Goal: Task Accomplishment & Management: Manage account settings

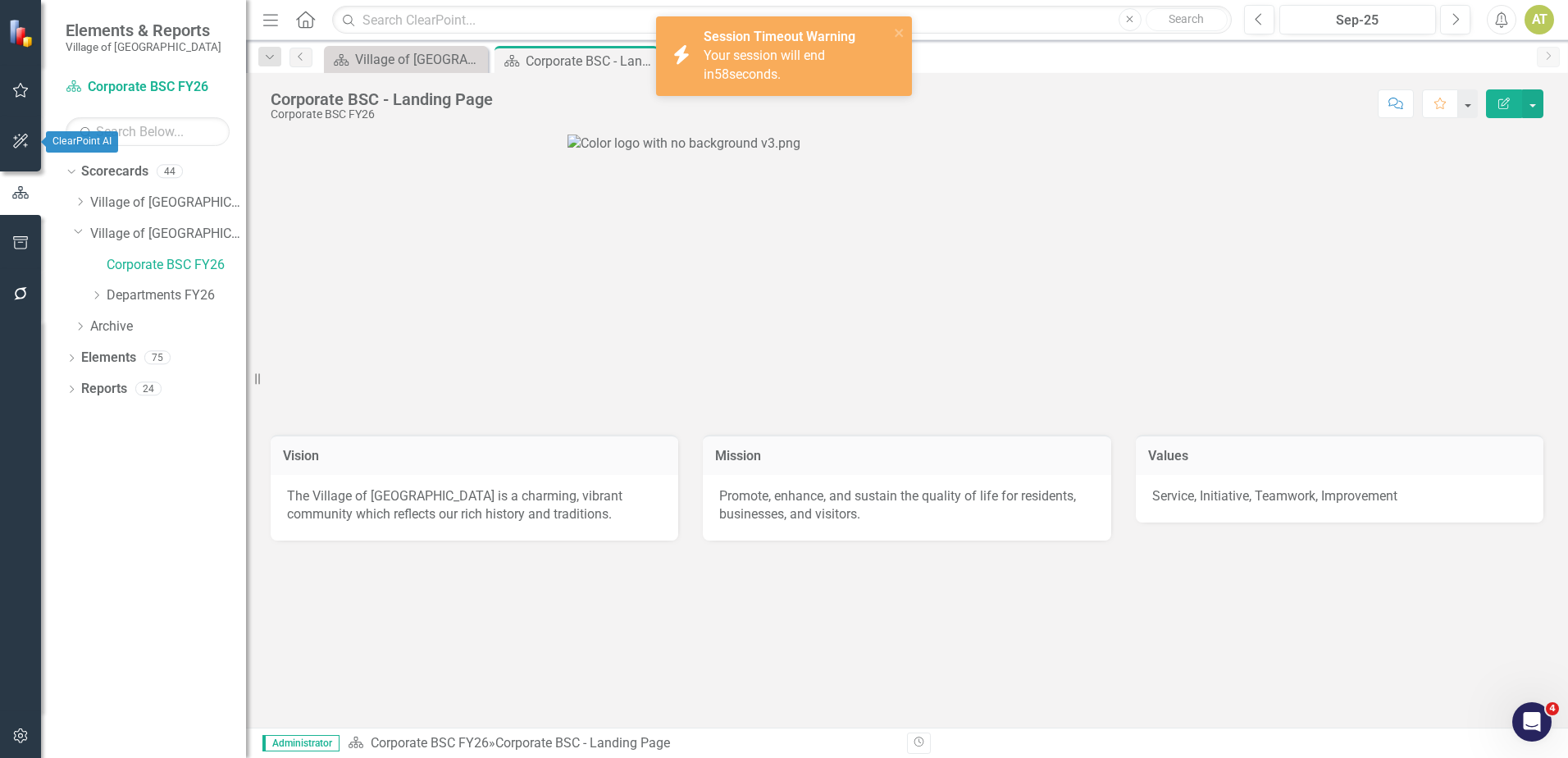
click at [14, 185] on button "button" at bounding box center [20, 194] width 41 height 27
click at [19, 126] on button "button" at bounding box center [21, 142] width 37 height 35
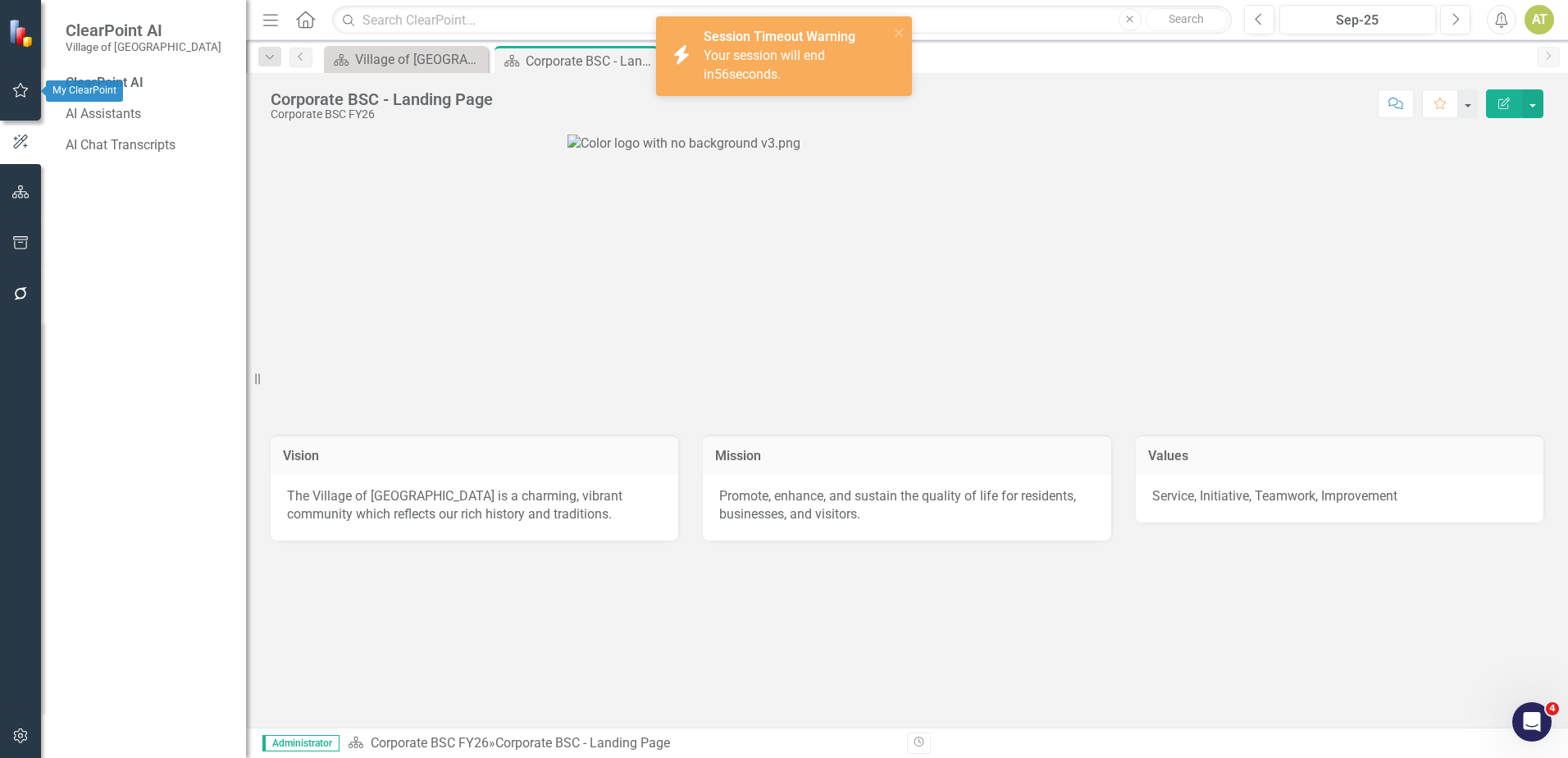
click at [19, 101] on button "button" at bounding box center [21, 91] width 37 height 35
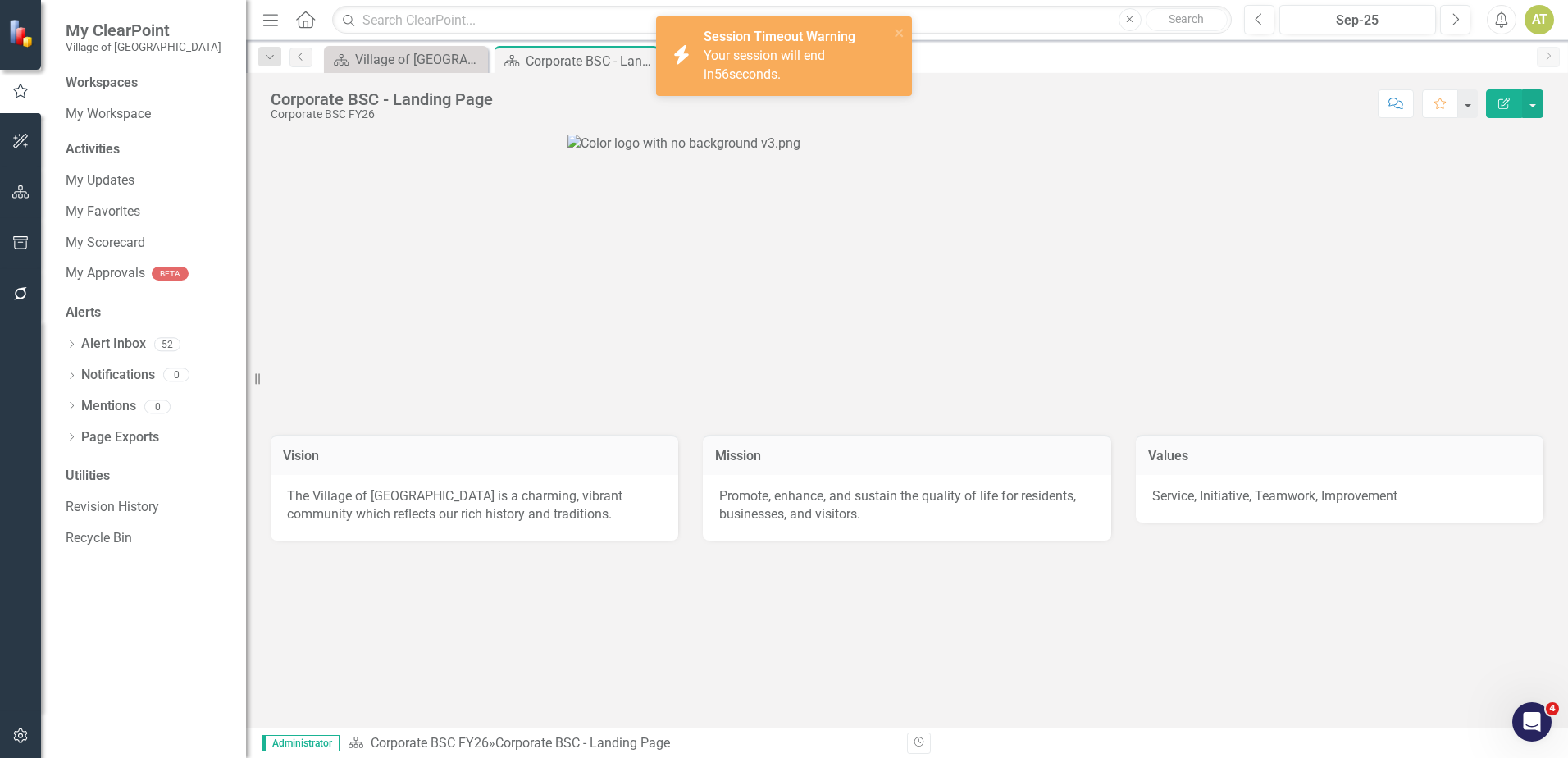
click at [825, 52] on span "Your session will end in 56 seconds." at bounding box center [764, 65] width 121 height 35
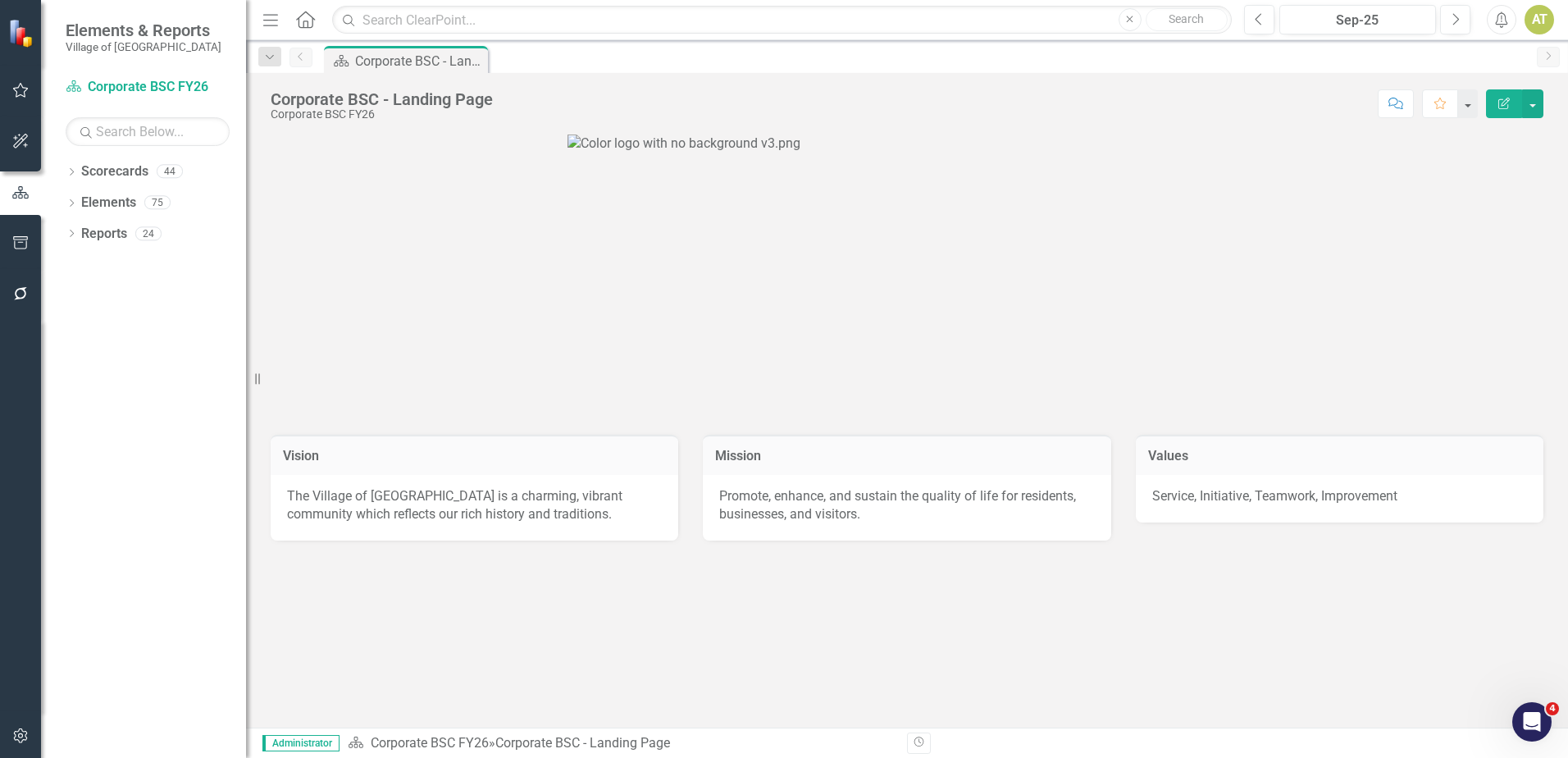
click at [1, 108] on div at bounding box center [20, 112] width 41 height 8
click at [1, 97] on div at bounding box center [20, 91] width 41 height 35
click at [13, 97] on icon "button" at bounding box center [21, 90] width 17 height 14
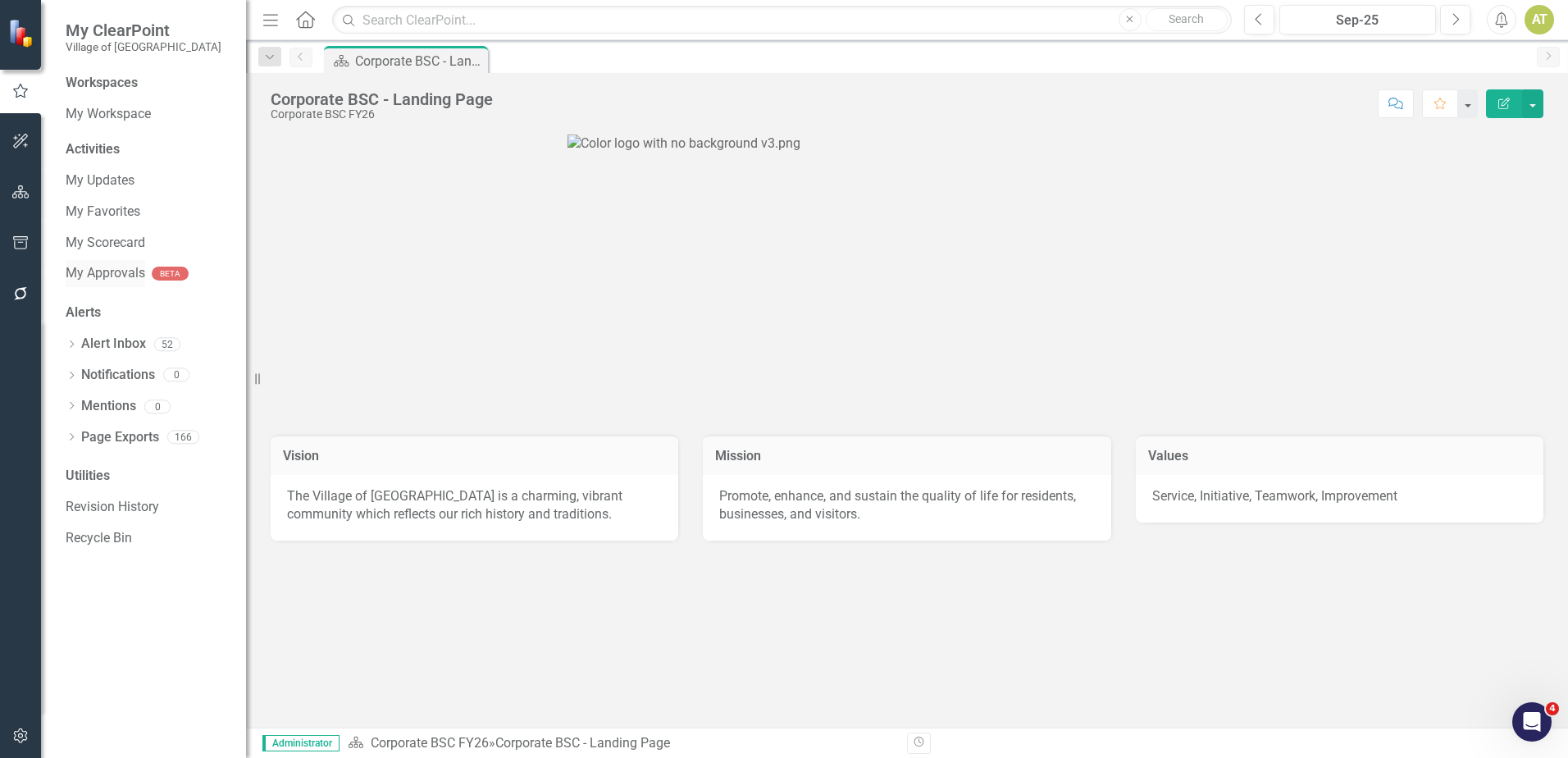
click at [142, 286] on div "My Approvals" at bounding box center [106, 274] width 79 height 27
click at [138, 277] on link "My Approvals" at bounding box center [106, 273] width 79 height 18
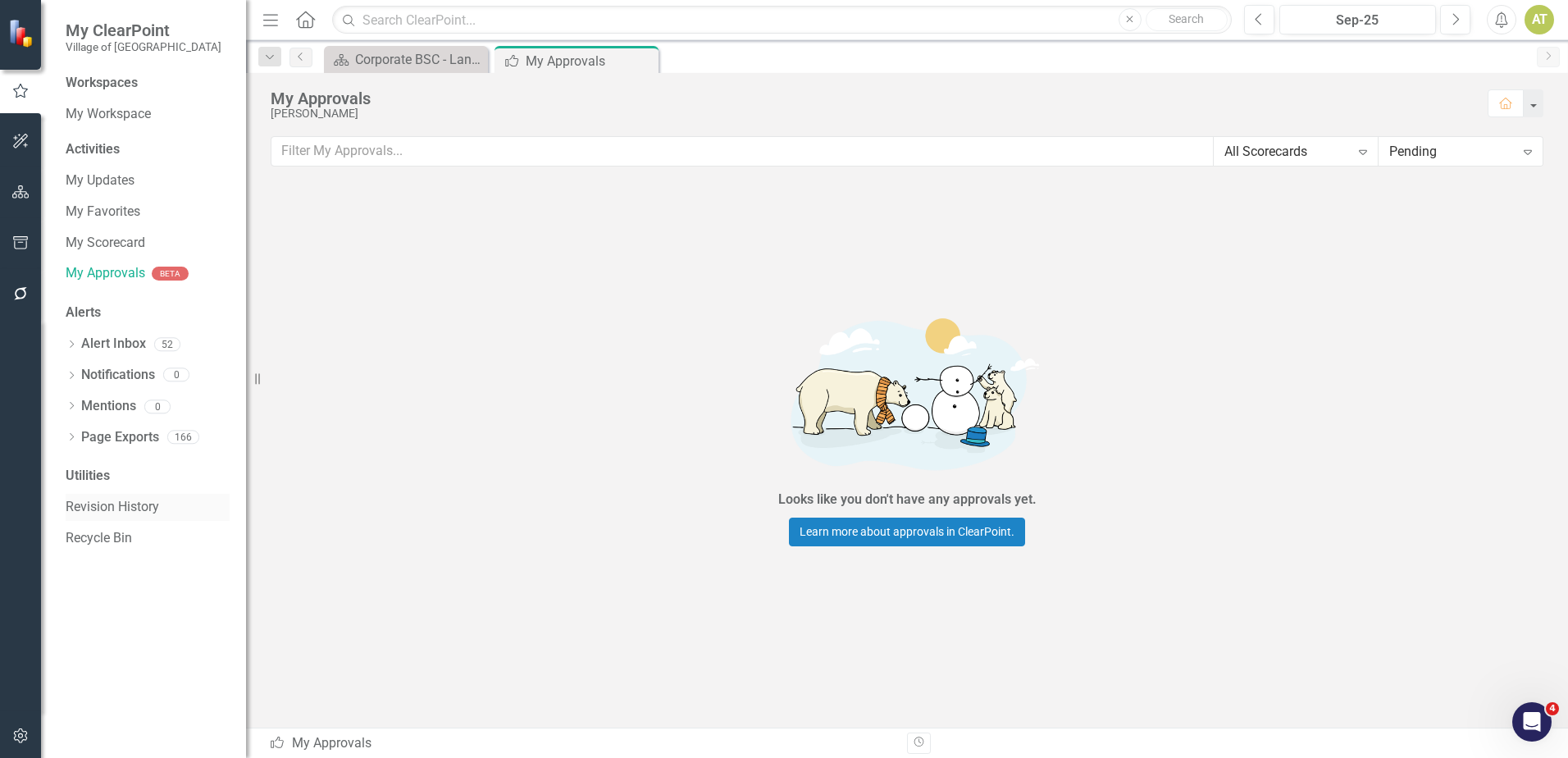
click at [141, 500] on link "Revision History" at bounding box center [147, 506] width 164 height 18
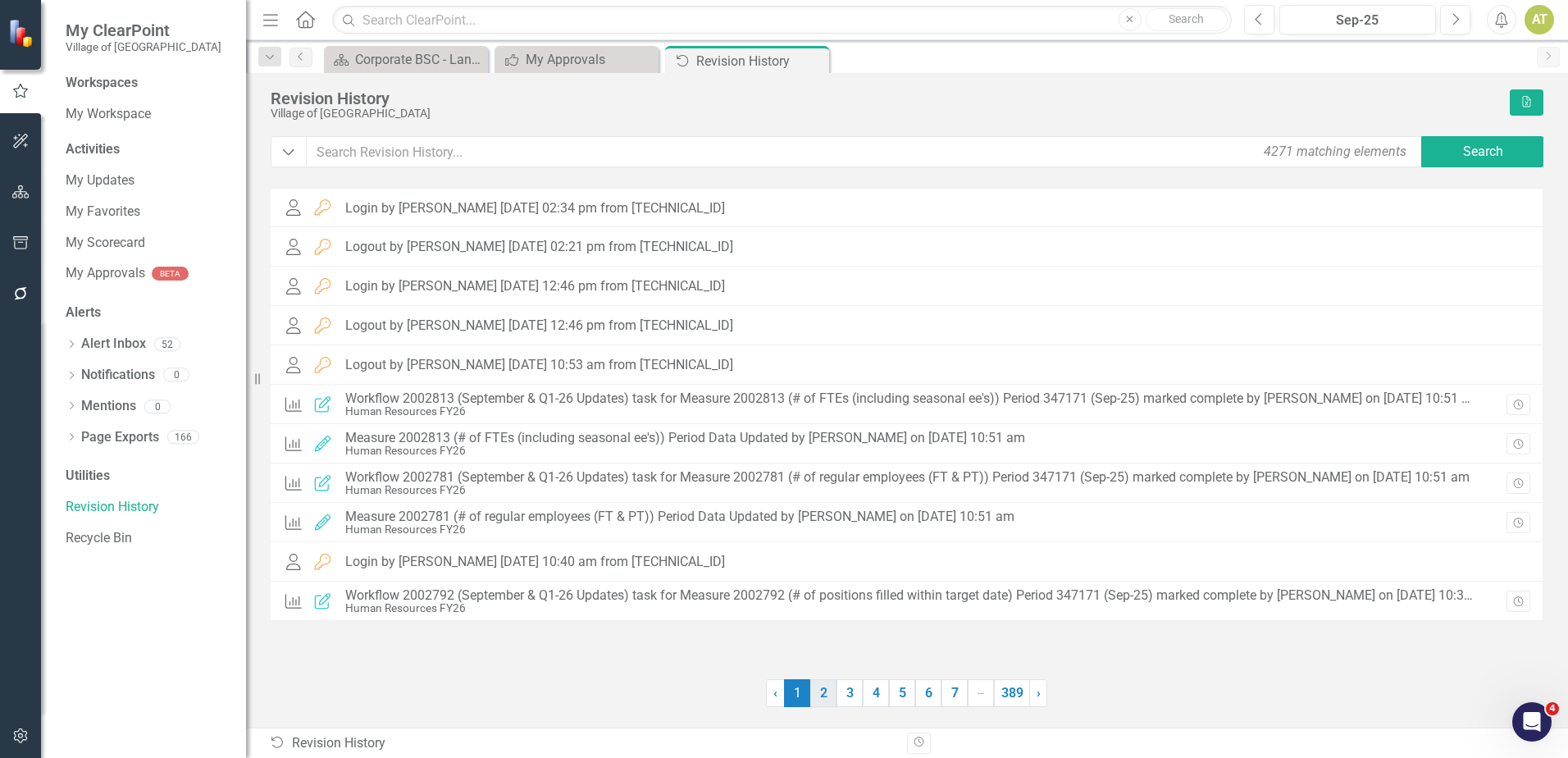
click at [816, 695] on link "2" at bounding box center [823, 693] width 26 height 28
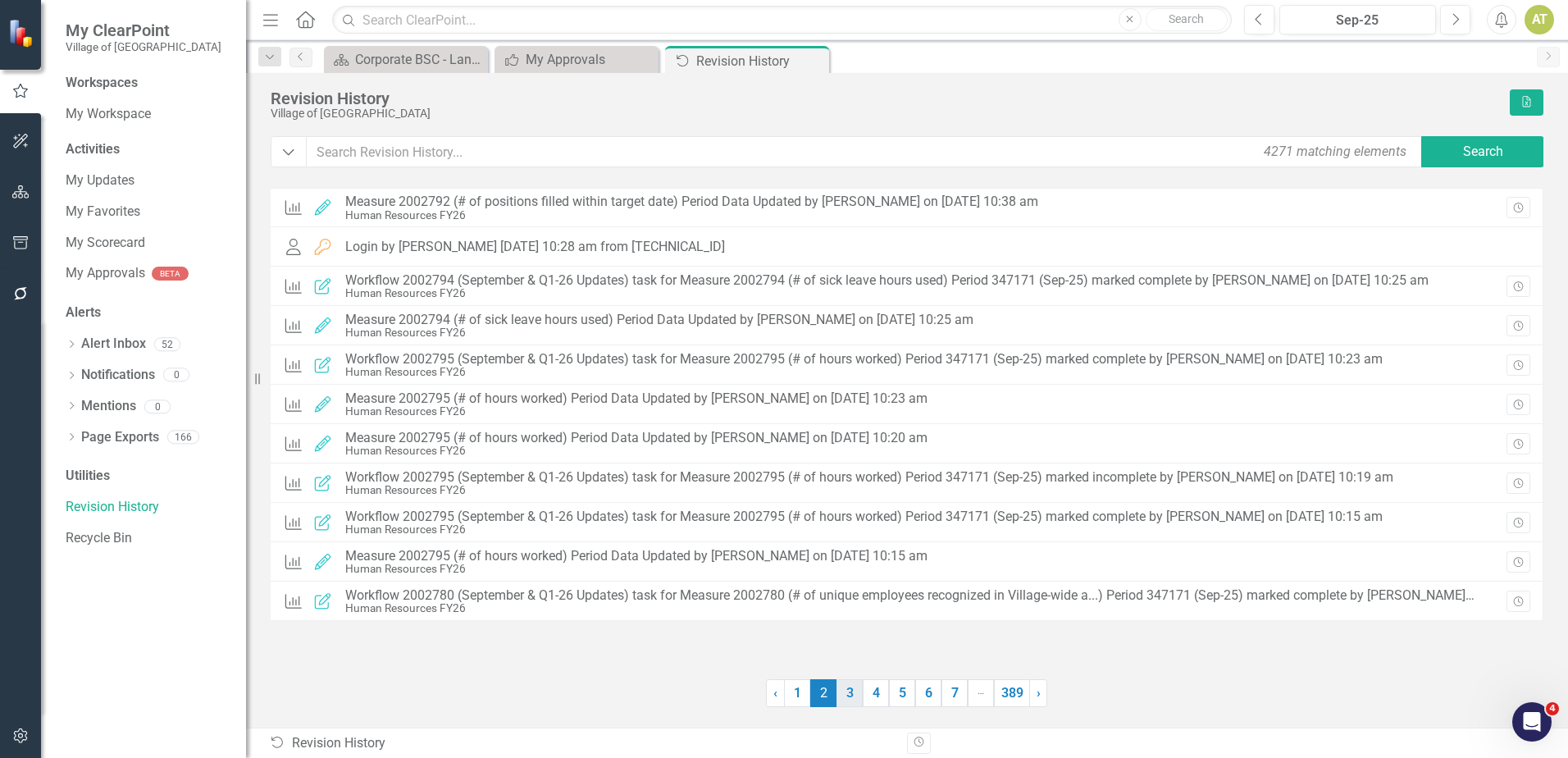
click at [850, 701] on link "3" at bounding box center [849, 693] width 26 height 28
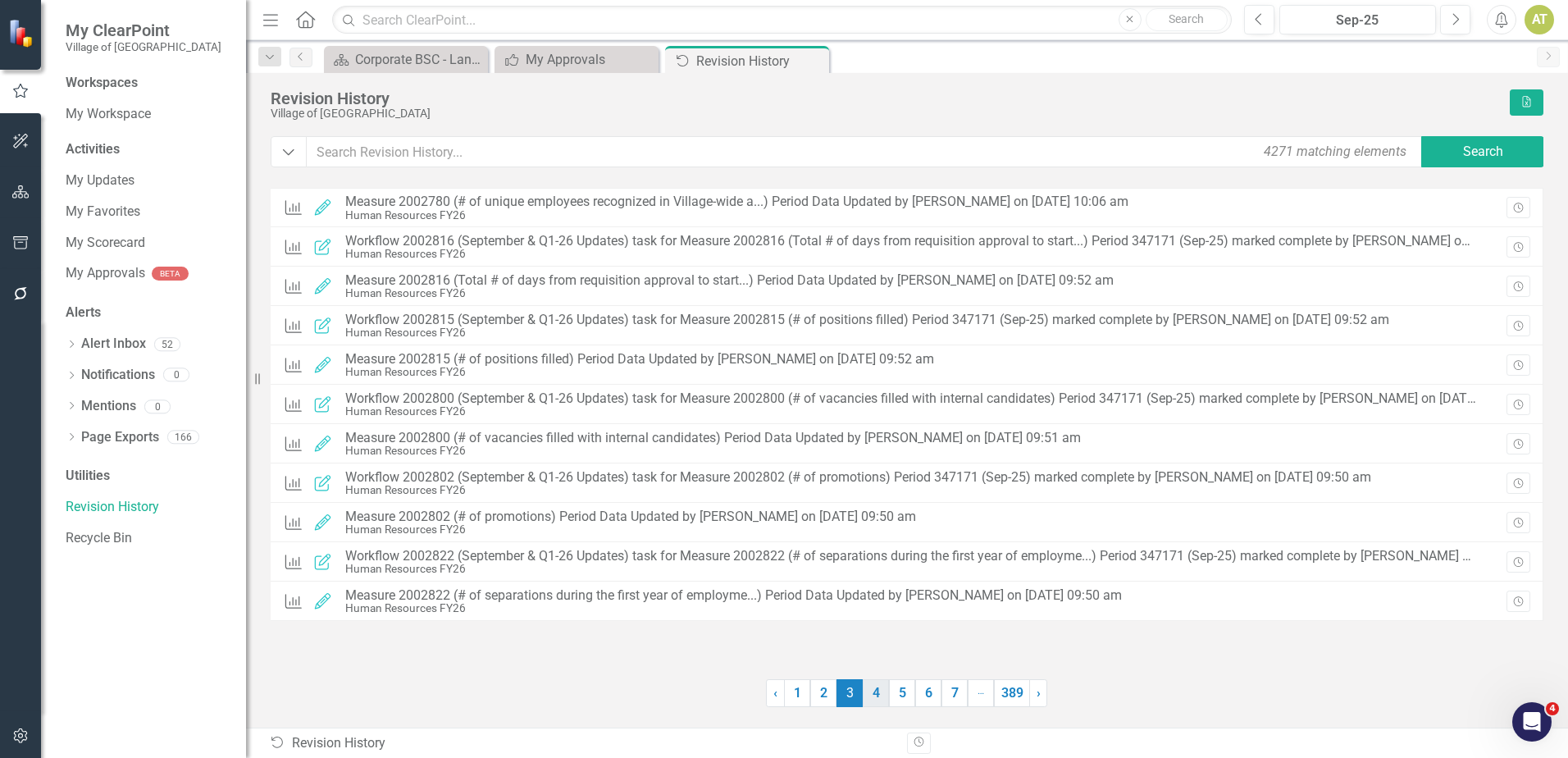
click at [871, 697] on link "4" at bounding box center [875, 693] width 26 height 28
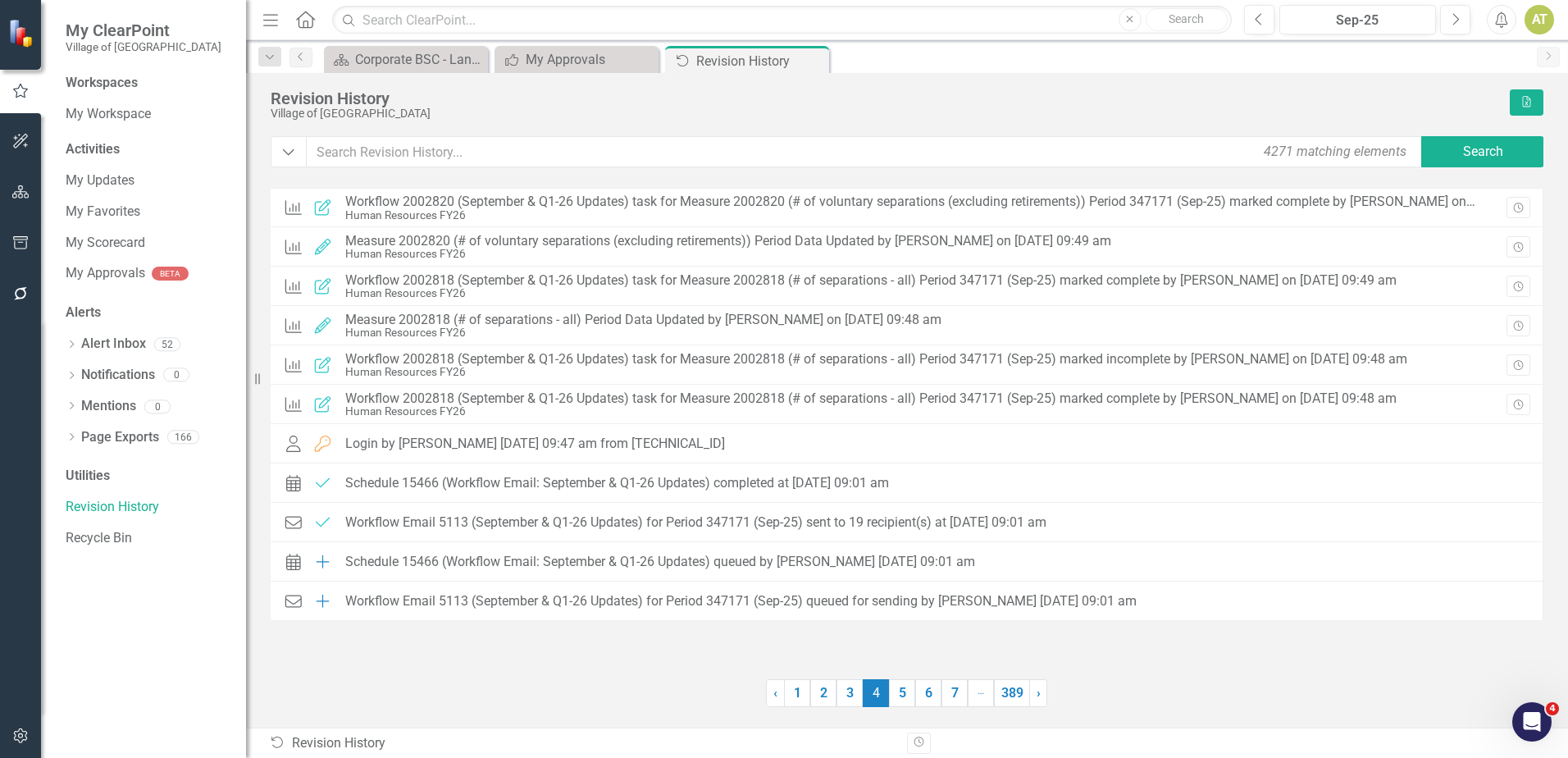
click at [31, 207] on button "button" at bounding box center [21, 193] width 37 height 35
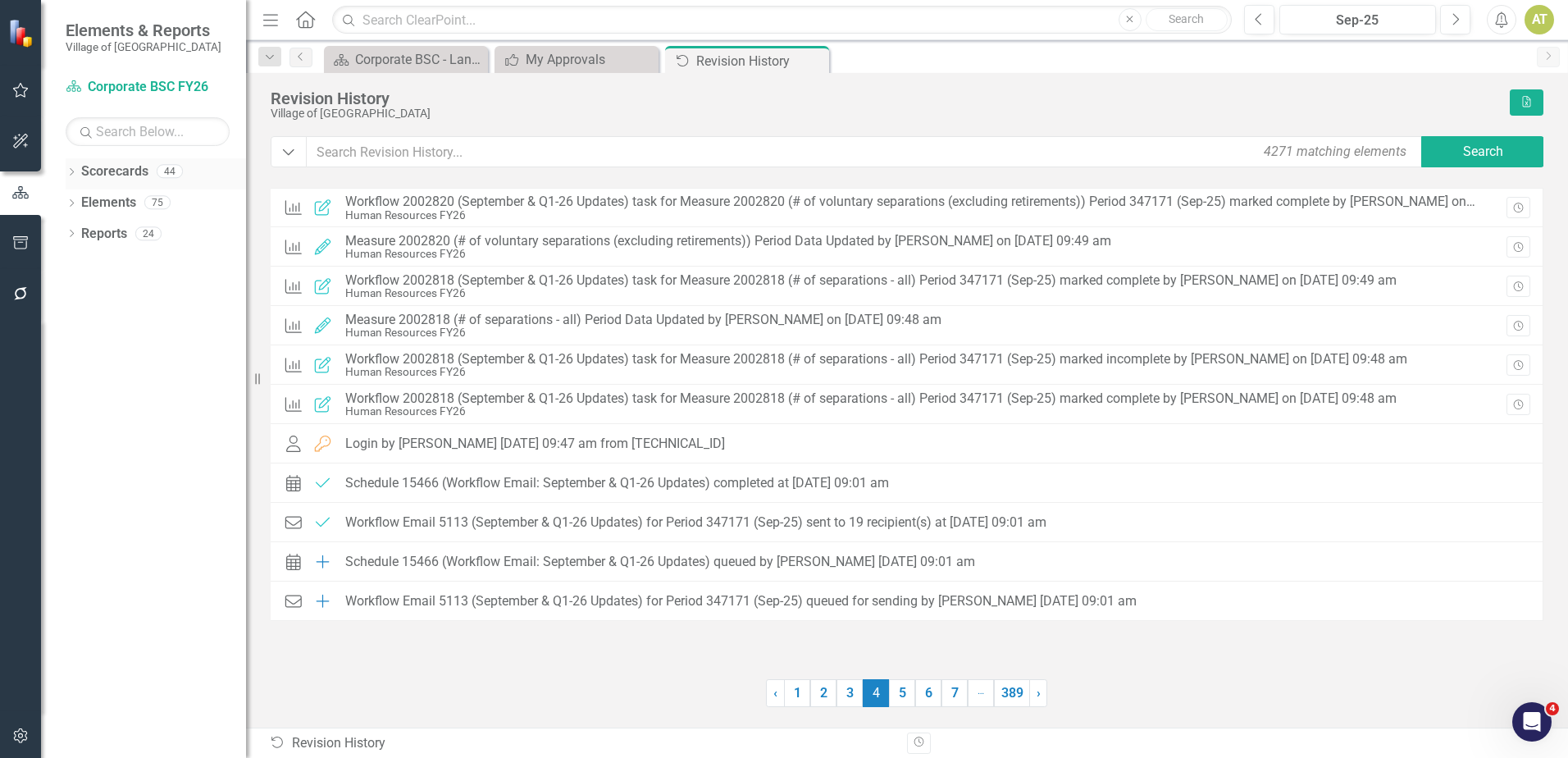
click at [119, 171] on link "Scorecards" at bounding box center [114, 171] width 67 height 18
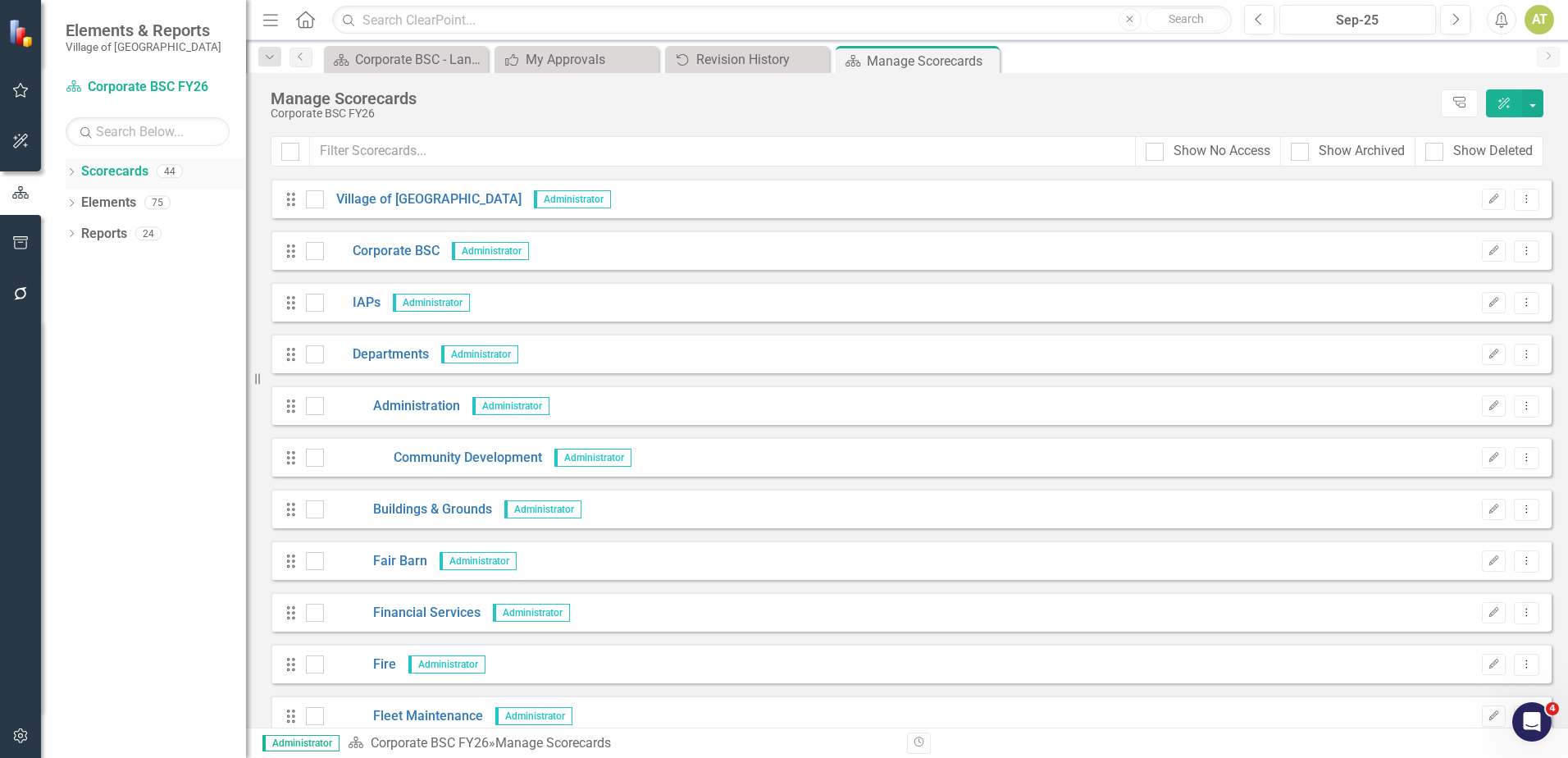
click at [70, 172] on icon "Dropdown" at bounding box center [72, 173] width 12 height 9
click at [83, 233] on icon at bounding box center [80, 232] width 4 height 8
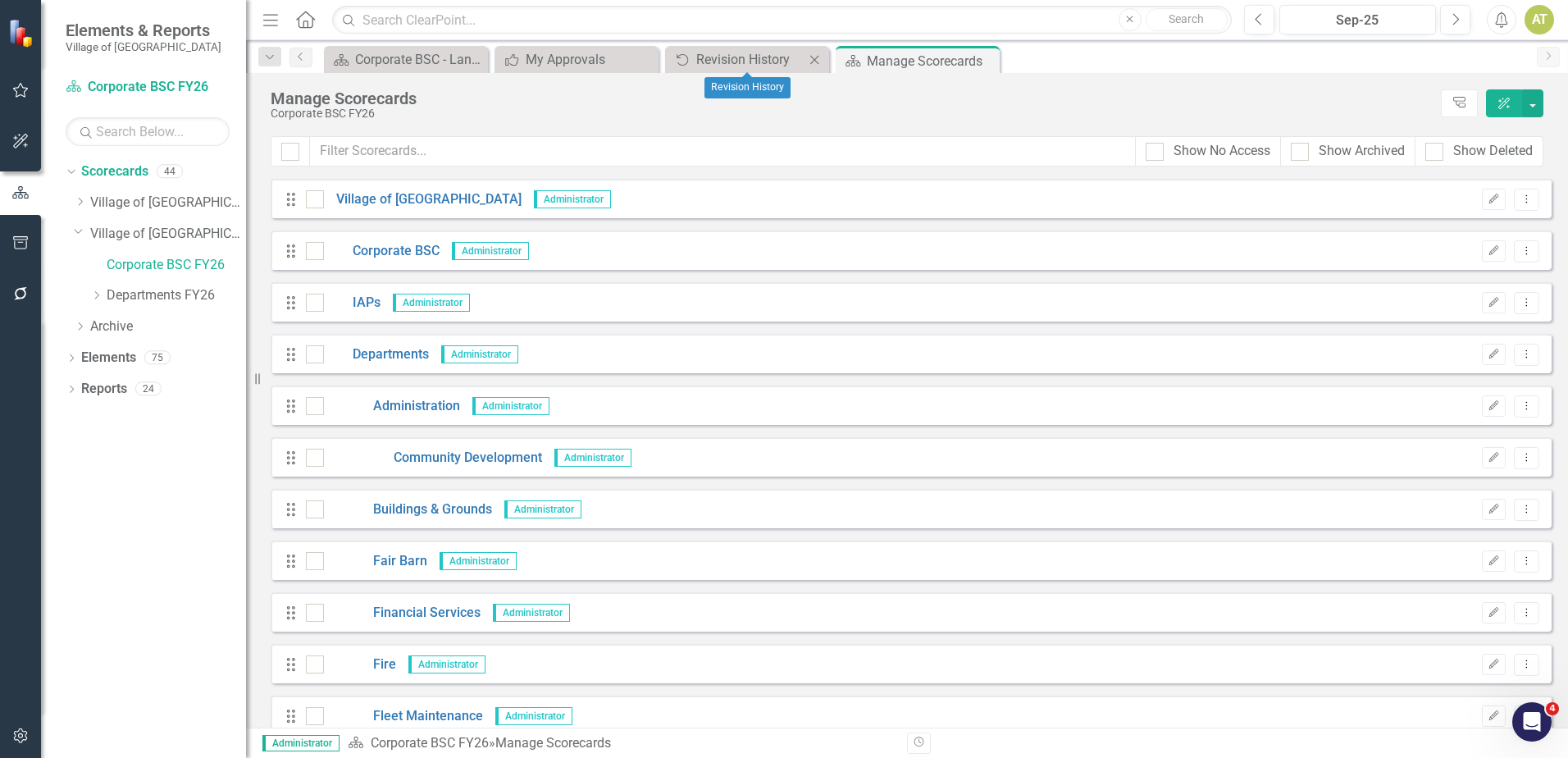
click at [814, 57] on icon "Close" at bounding box center [814, 60] width 16 height 14
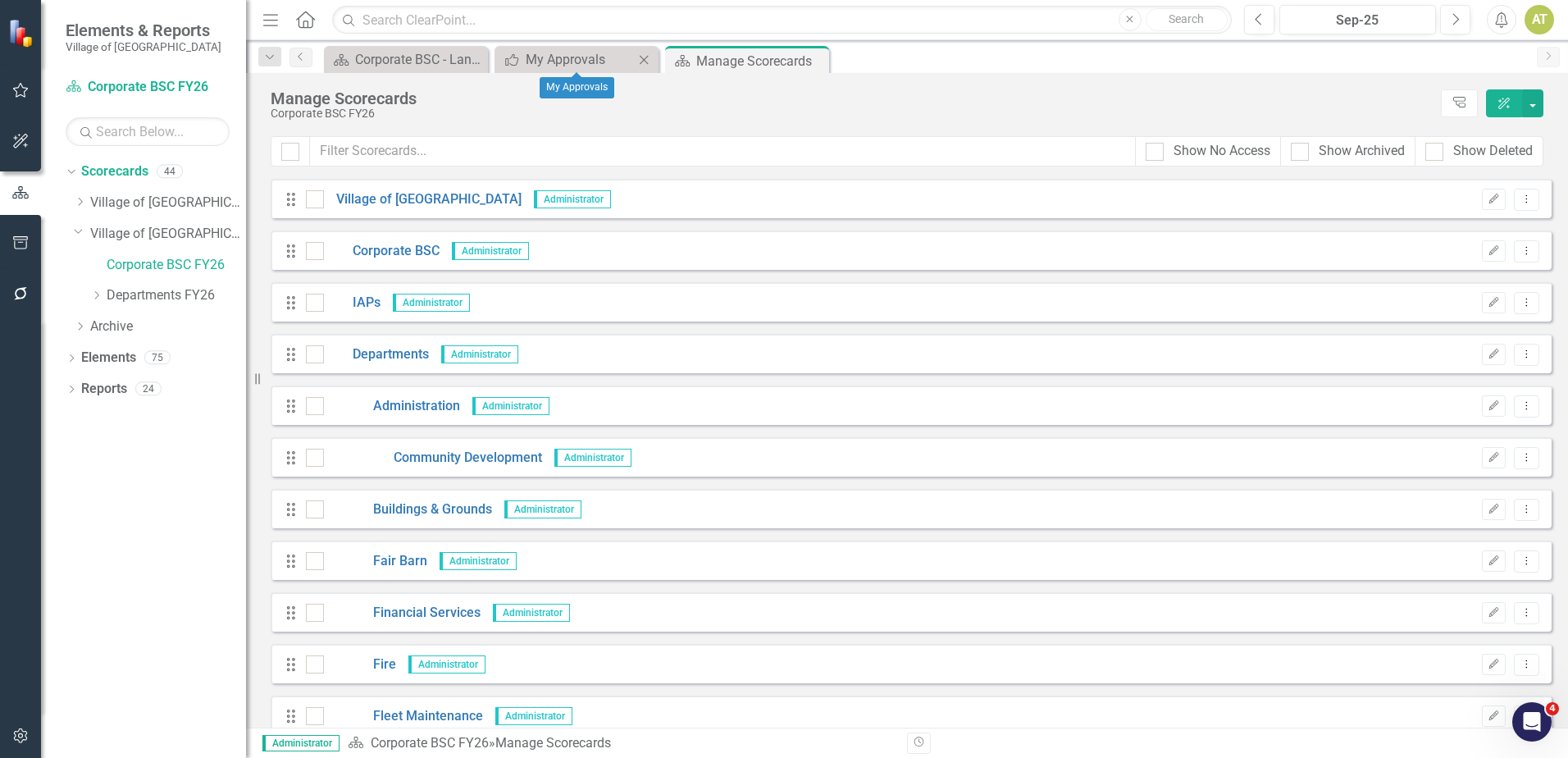
click at [644, 64] on icon "Close" at bounding box center [644, 60] width 16 height 14
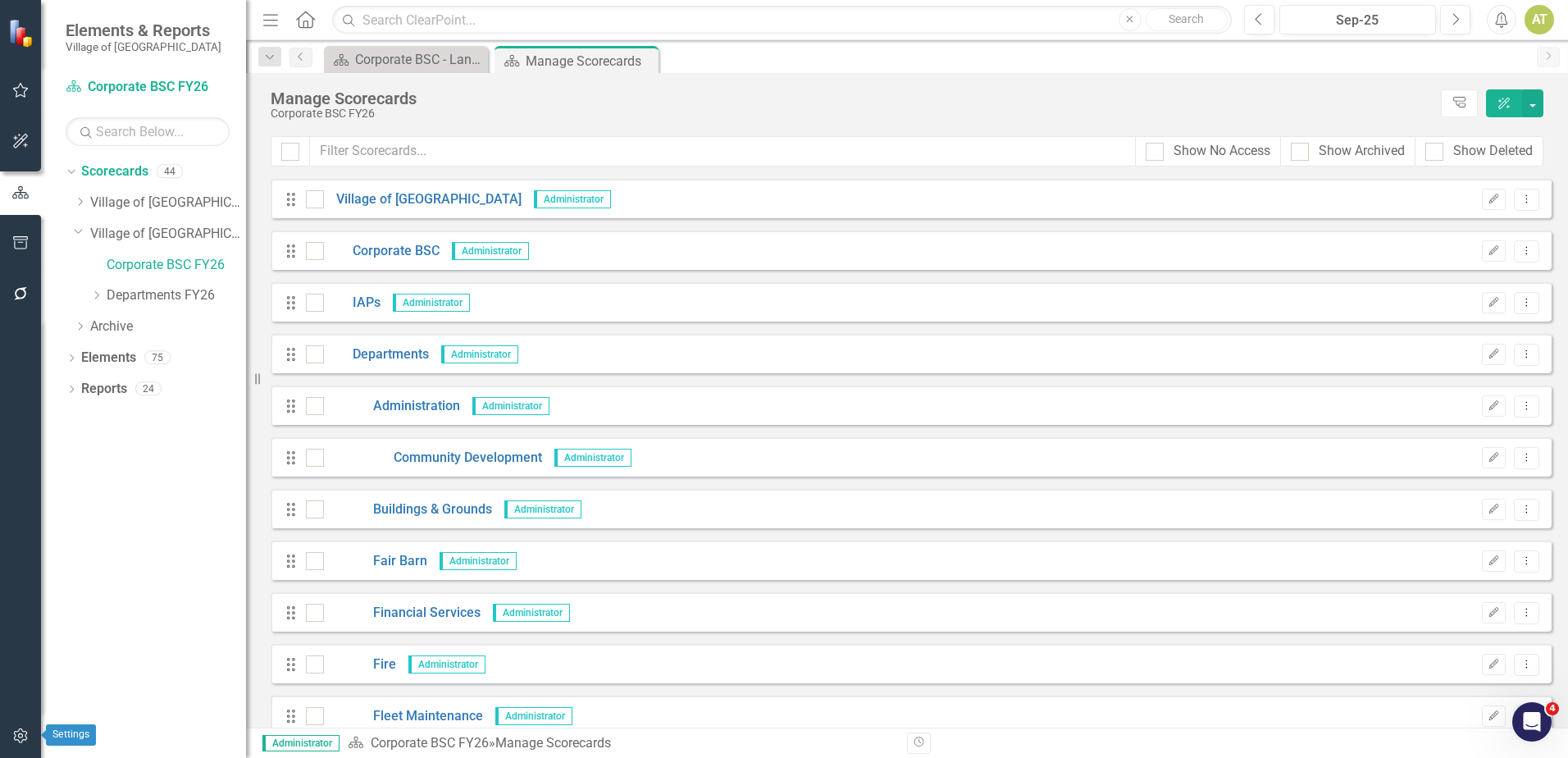
click at [29, 738] on icon "button" at bounding box center [21, 736] width 17 height 14
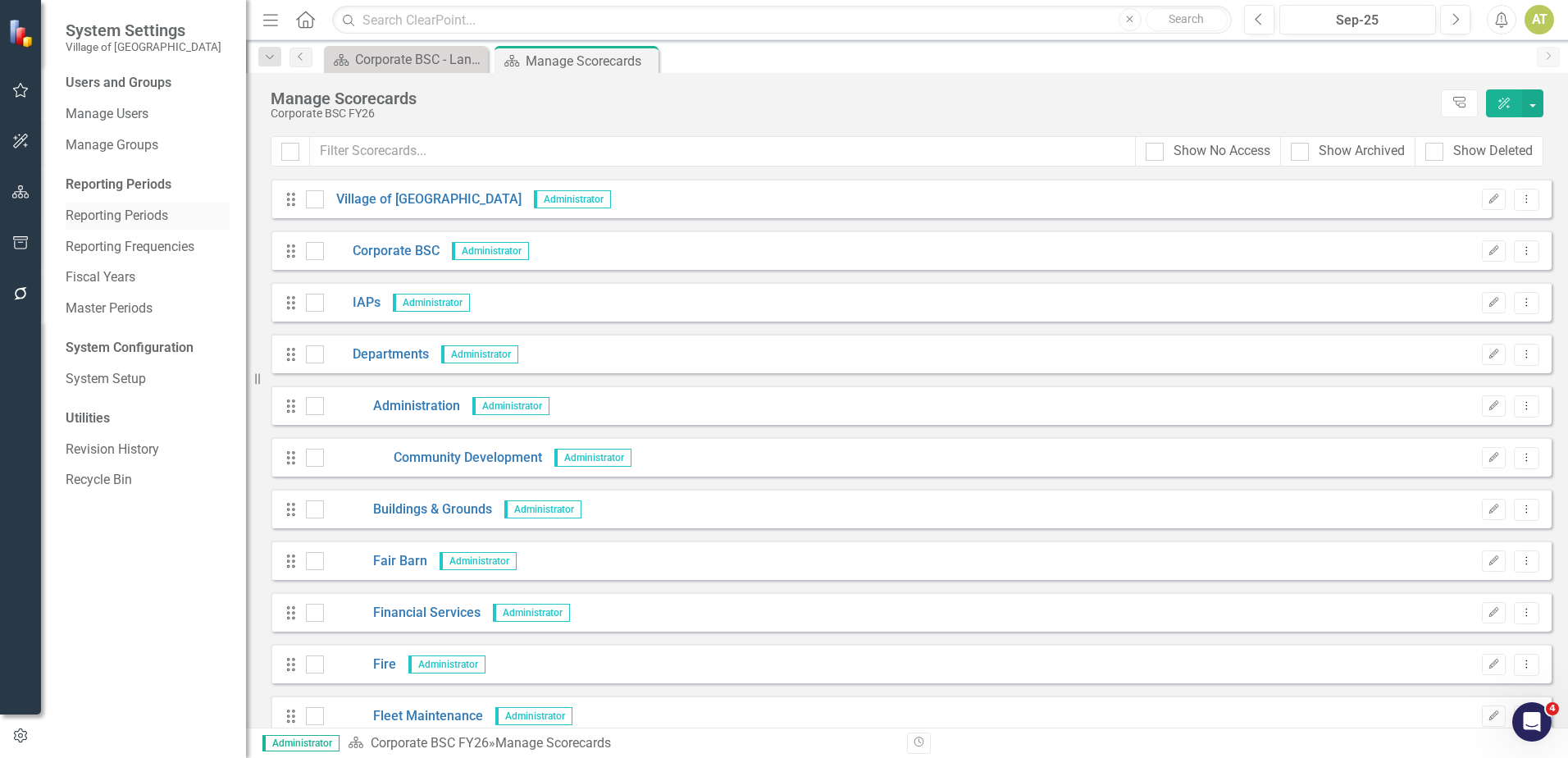
click at [130, 213] on link "Reporting Periods" at bounding box center [147, 216] width 164 height 18
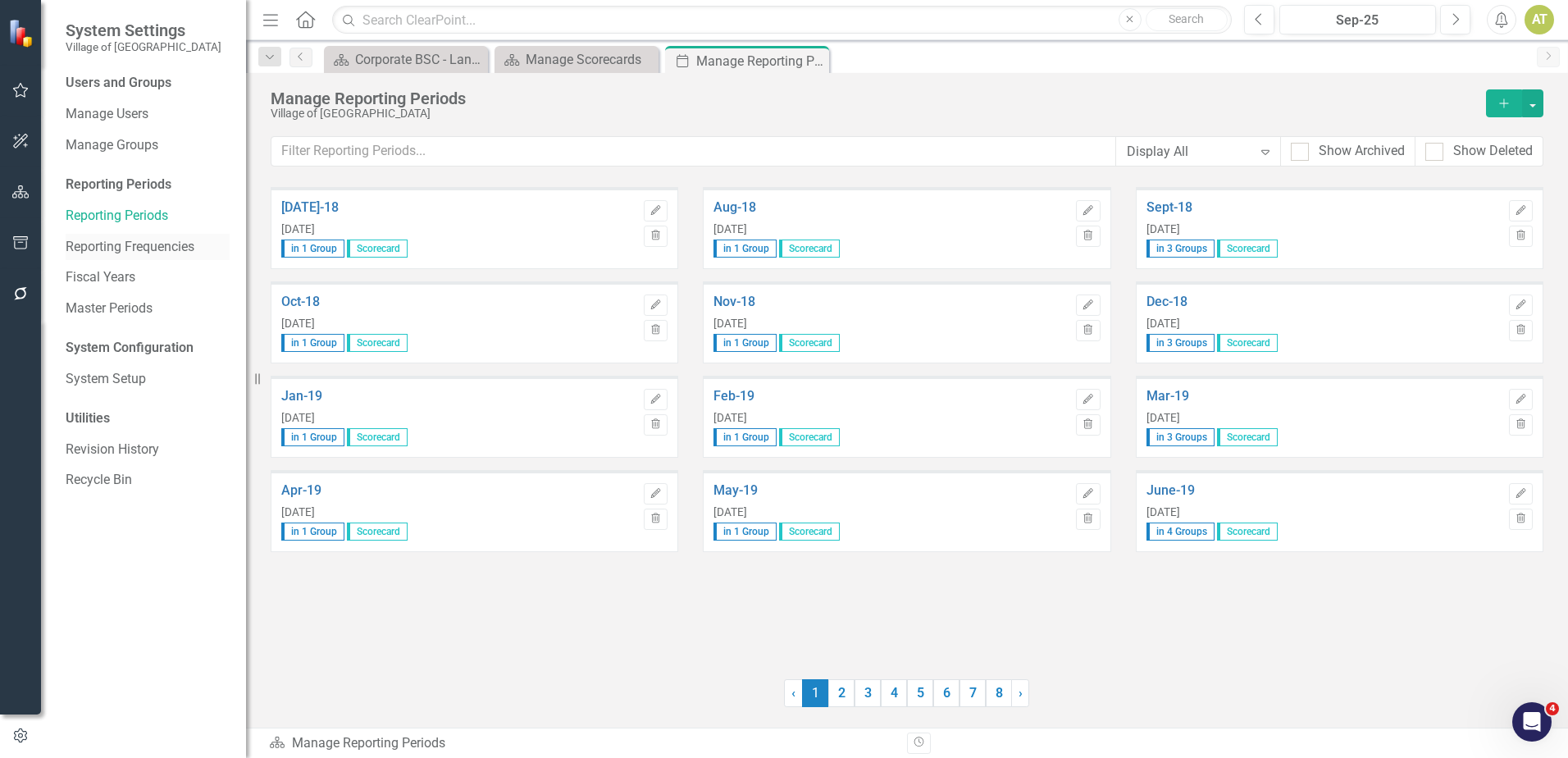
click at [132, 235] on div "Reporting Frequencies" at bounding box center [147, 247] width 164 height 27
click at [132, 240] on link "Reporting Frequencies" at bounding box center [147, 247] width 164 height 18
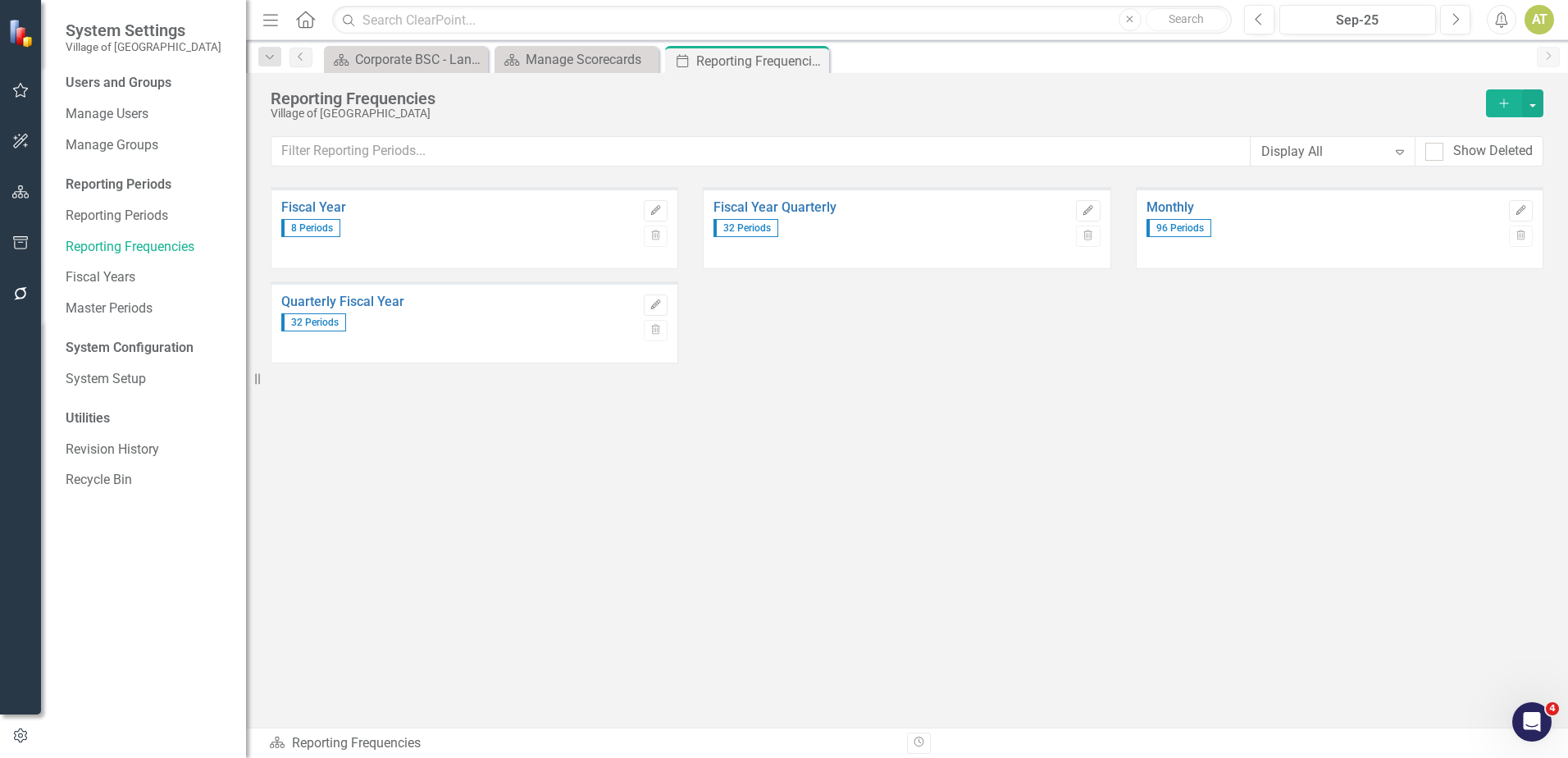
click at [129, 261] on div "Users and Groups Manage Users Manage Groups Reporting Periods Reporting Periods…" at bounding box center [143, 415] width 205 height 684
click at [127, 270] on link "Fiscal Years" at bounding box center [147, 277] width 164 height 18
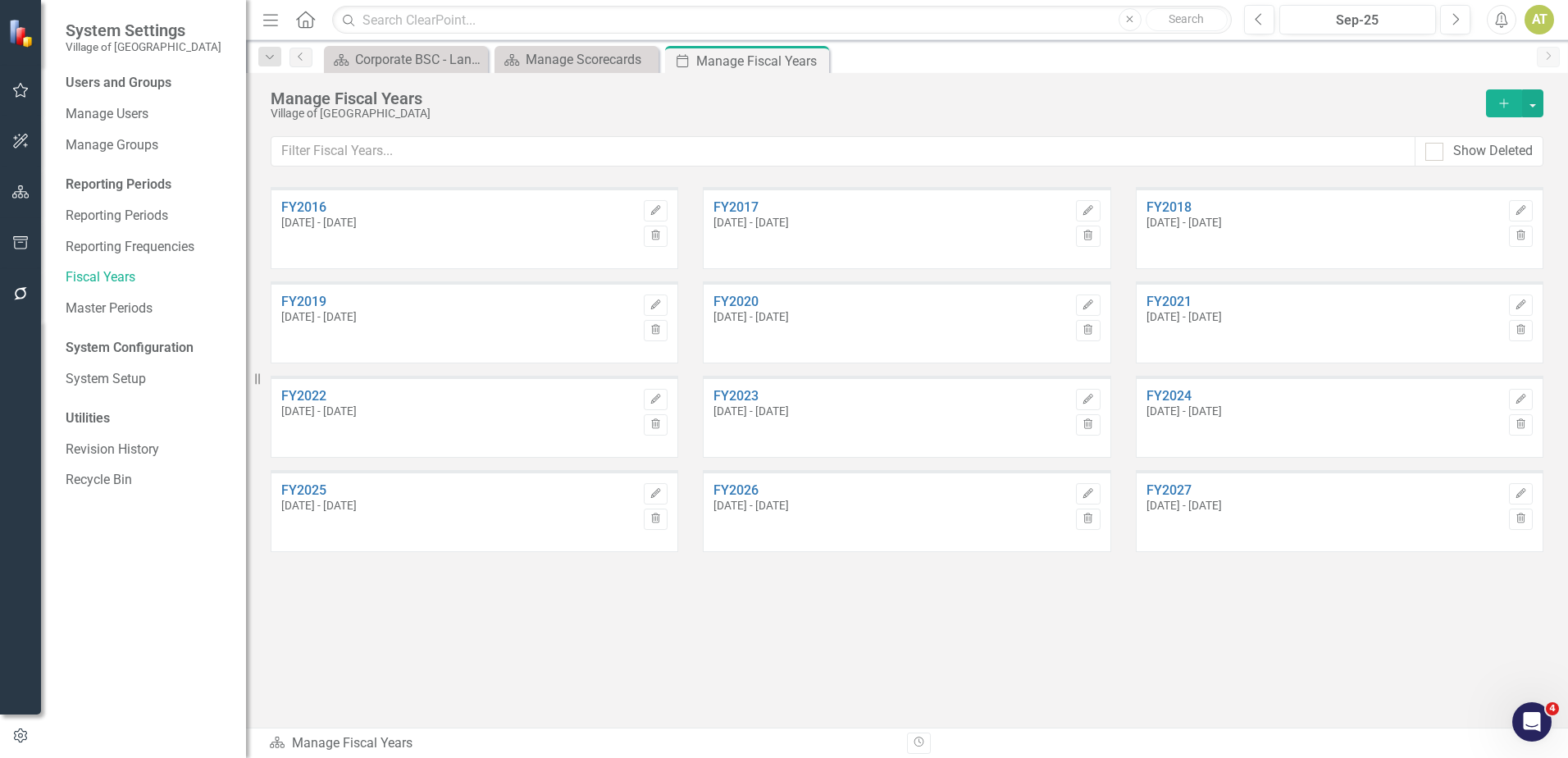
click at [121, 292] on div "Users and Groups Manage Users Manage Groups Reporting Periods Reporting Periods…" at bounding box center [143, 415] width 205 height 684
click at [117, 304] on link "Master Periods" at bounding box center [147, 308] width 164 height 18
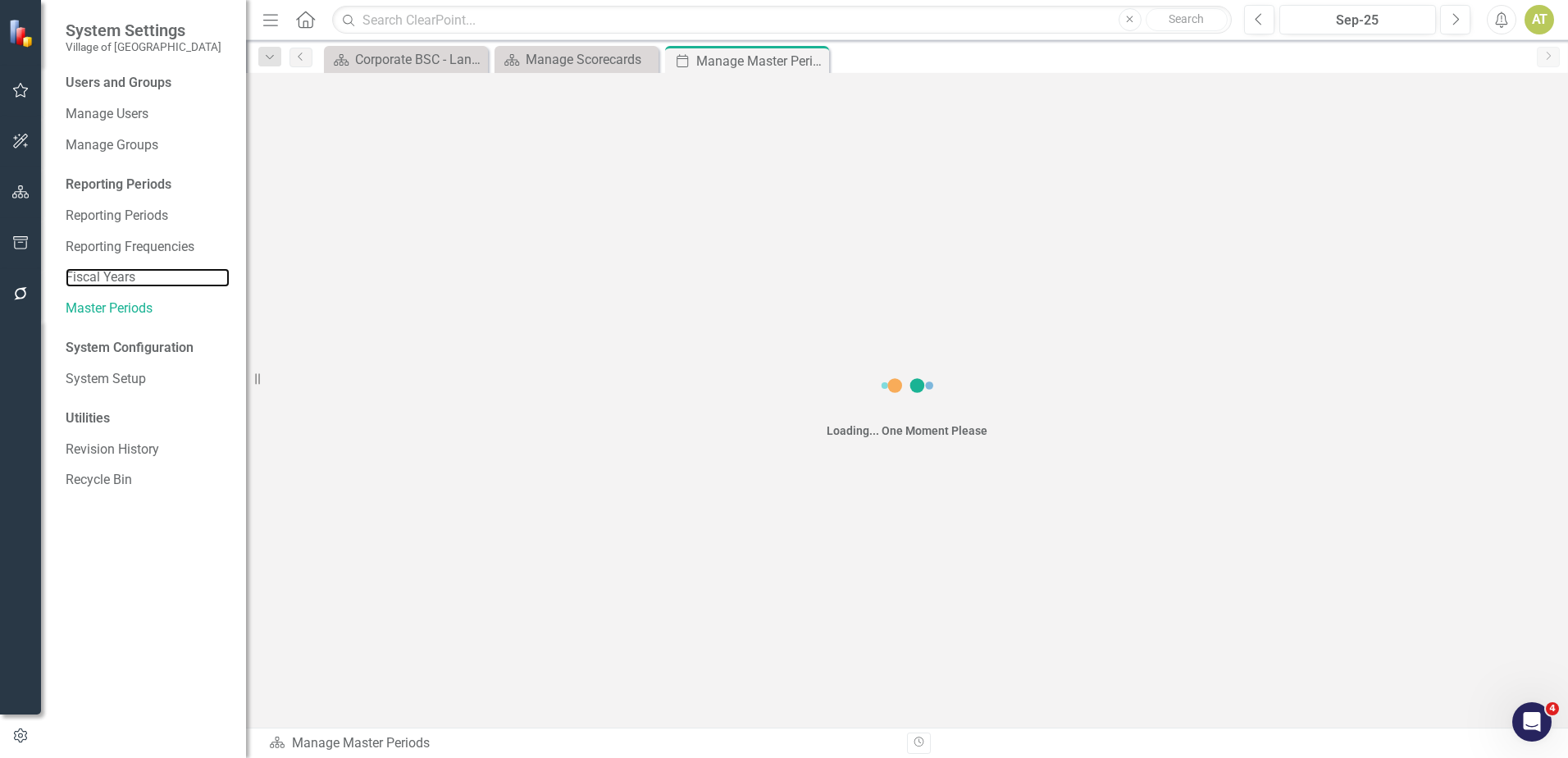
click at [114, 279] on link "Fiscal Years" at bounding box center [147, 277] width 164 height 18
click at [105, 233] on div "Reporting Frequencies" at bounding box center [147, 247] width 164 height 27
click at [106, 251] on link "Reporting Frequencies" at bounding box center [147, 247] width 164 height 18
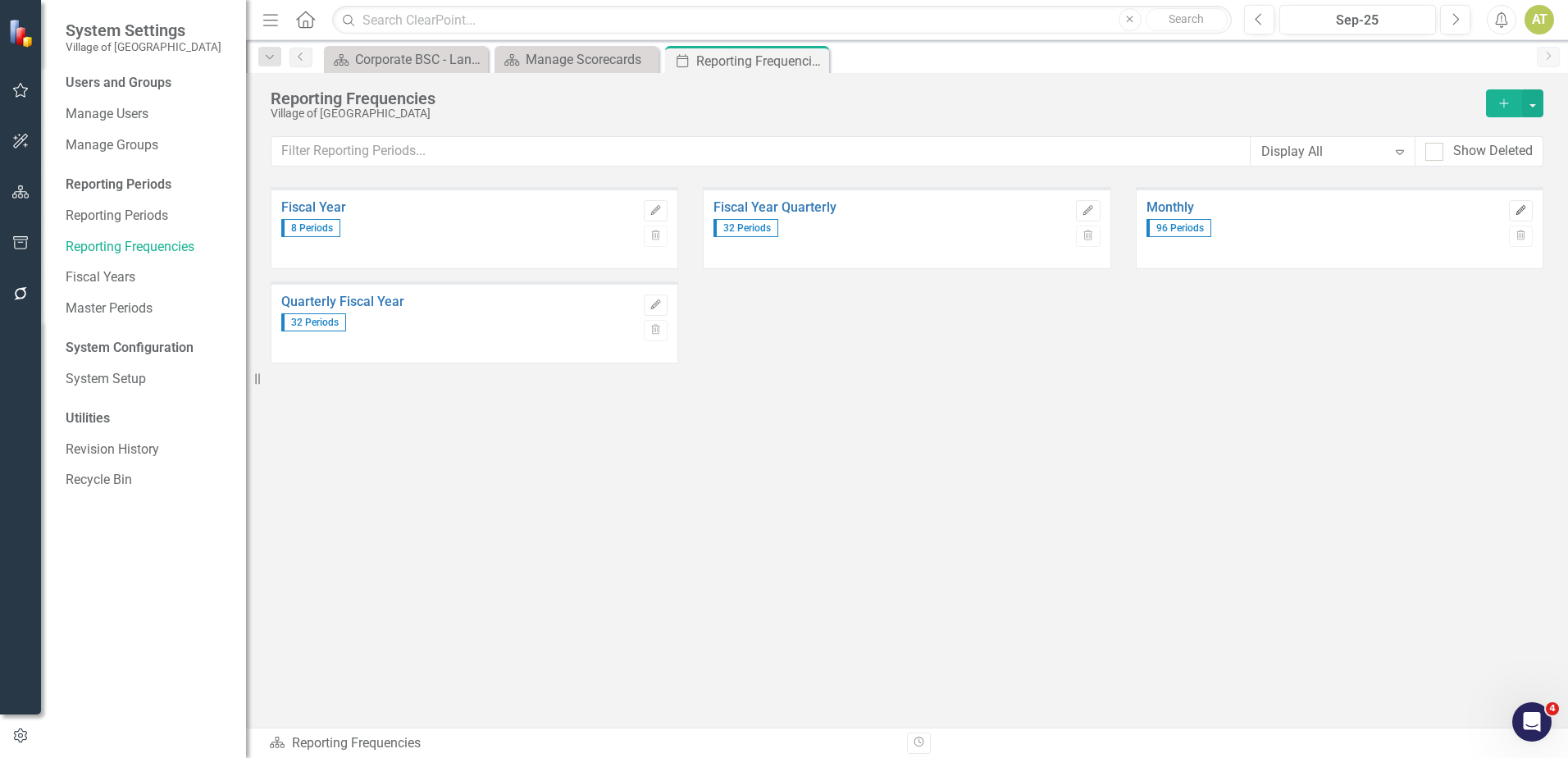
click at [1528, 213] on button "Edit" at bounding box center [1521, 211] width 24 height 21
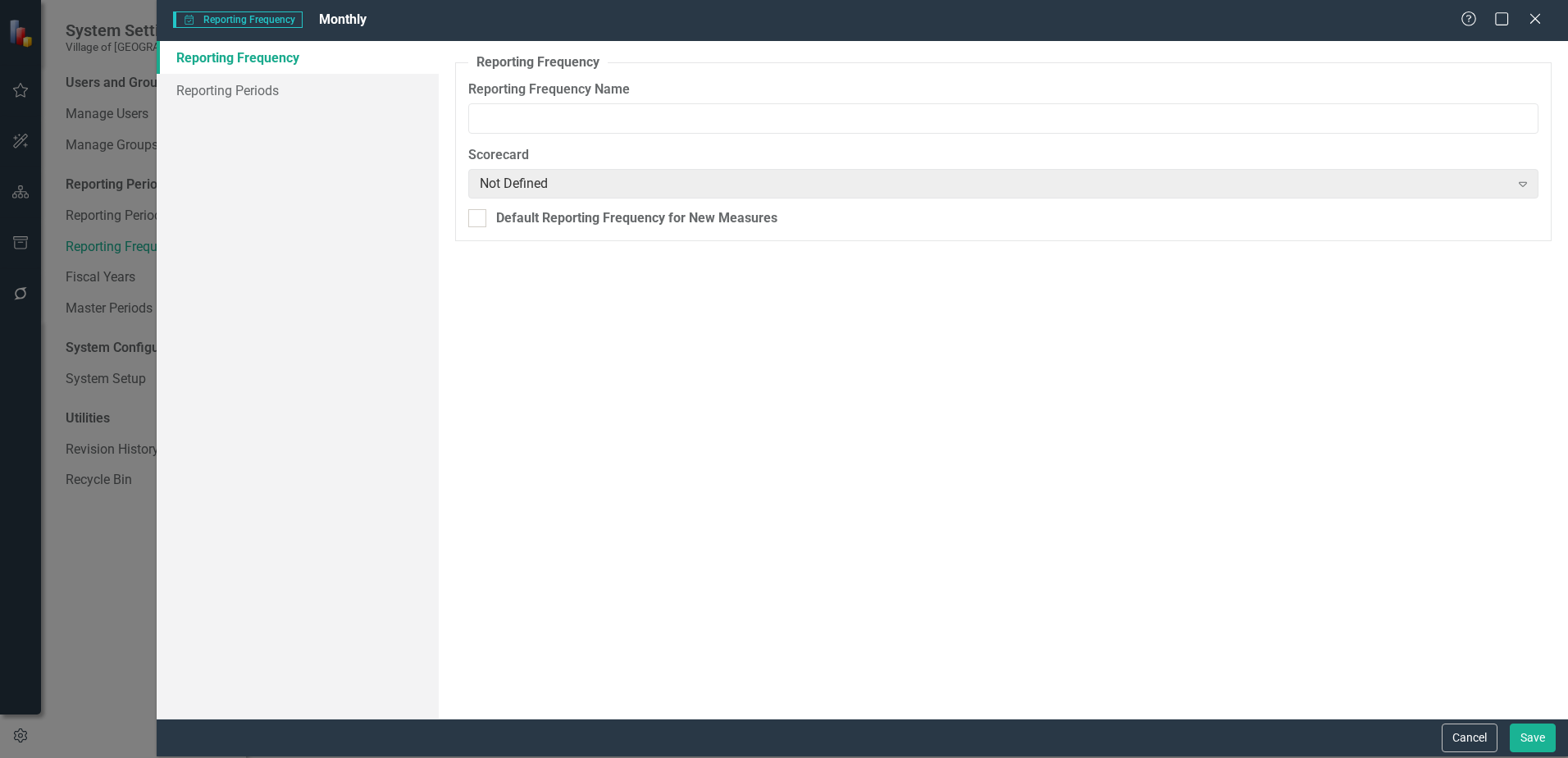
type input "Monthly"
click at [257, 92] on link "Reporting Periods" at bounding box center [297, 90] width 282 height 33
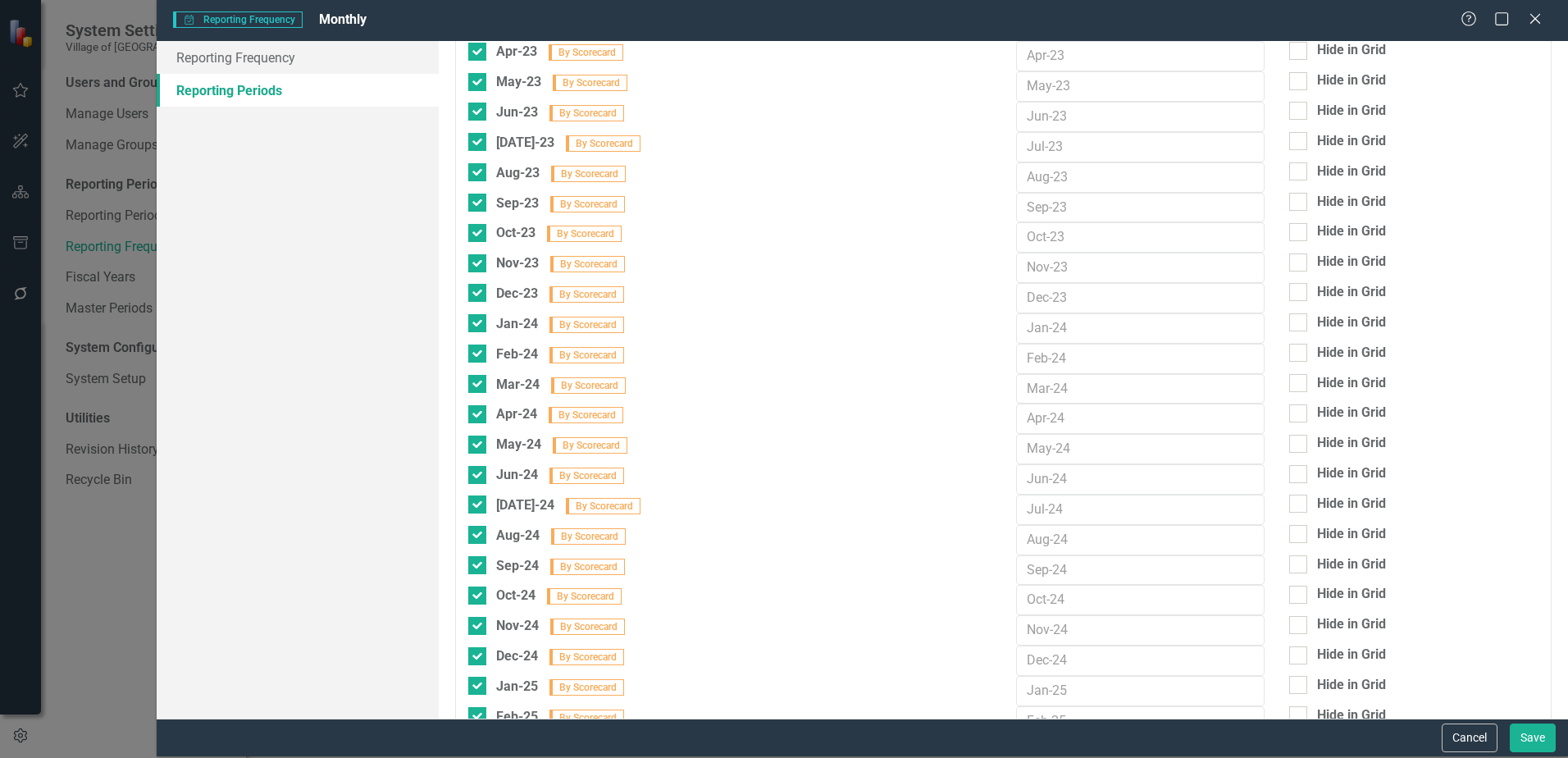
scroll to position [2319, 0]
click at [1477, 728] on button "Cancel" at bounding box center [1470, 738] width 56 height 29
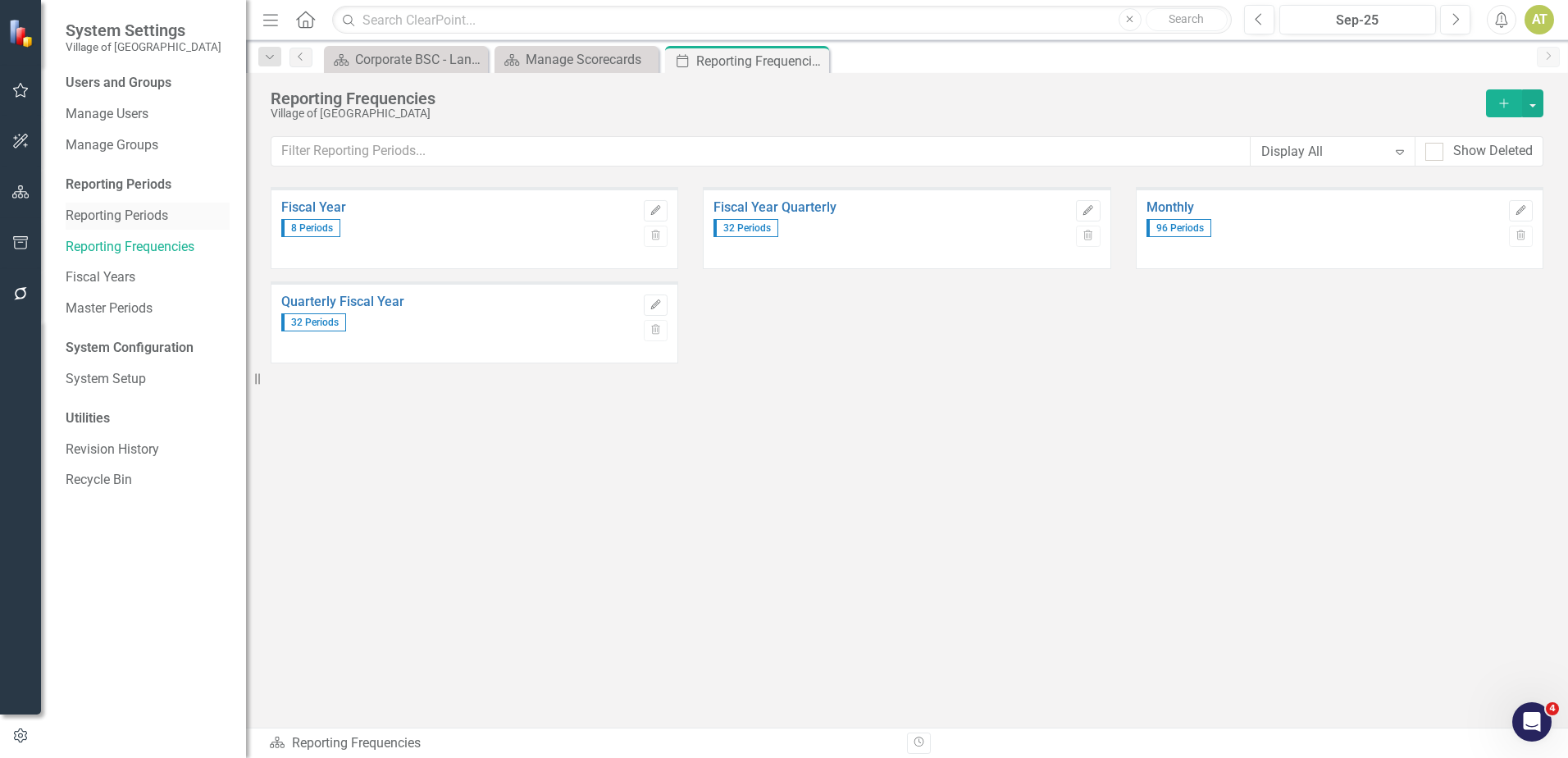
click at [93, 216] on link "Reporting Periods" at bounding box center [147, 216] width 164 height 18
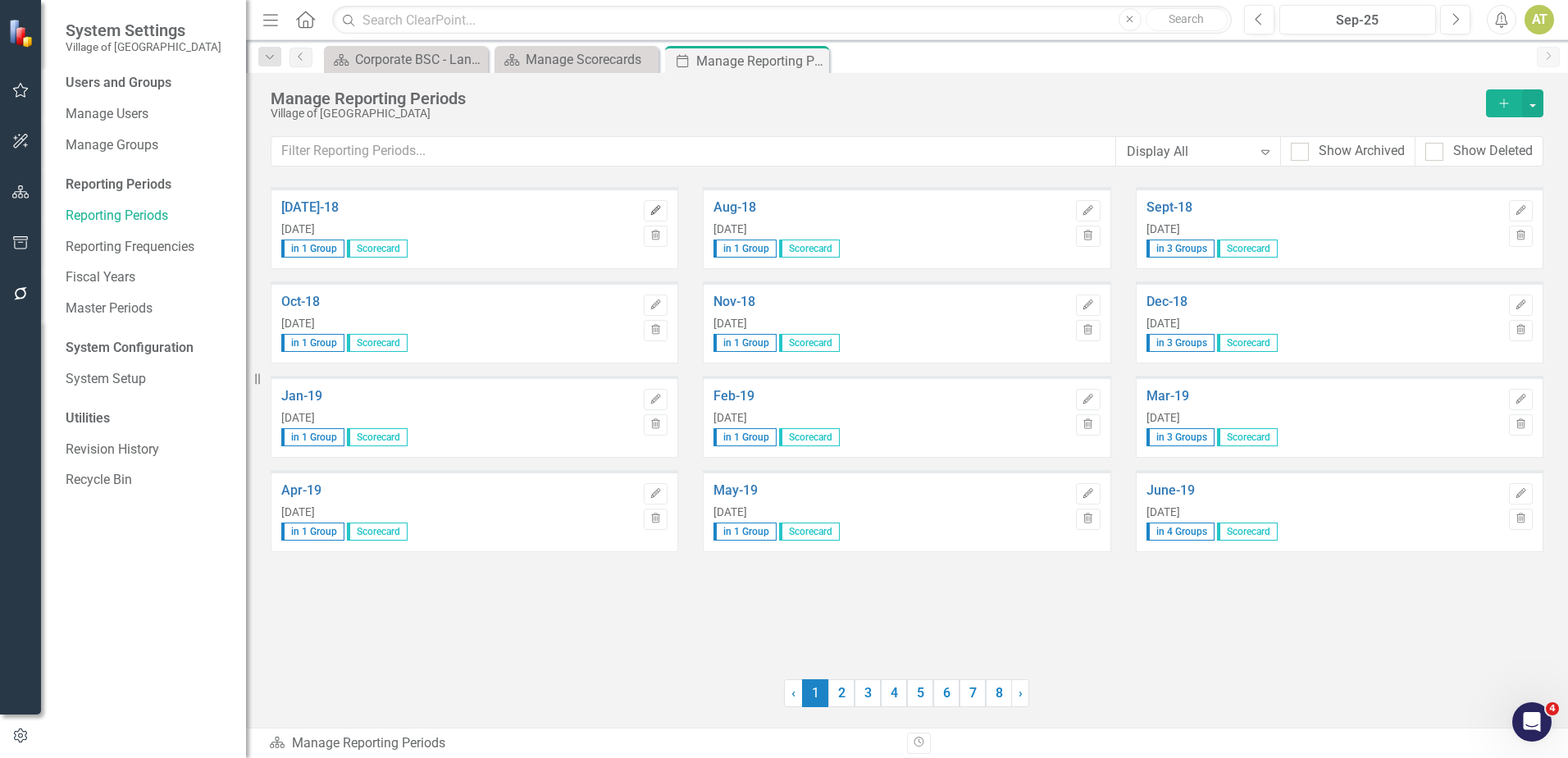
click at [660, 209] on icon "Edit" at bounding box center [655, 211] width 13 height 10
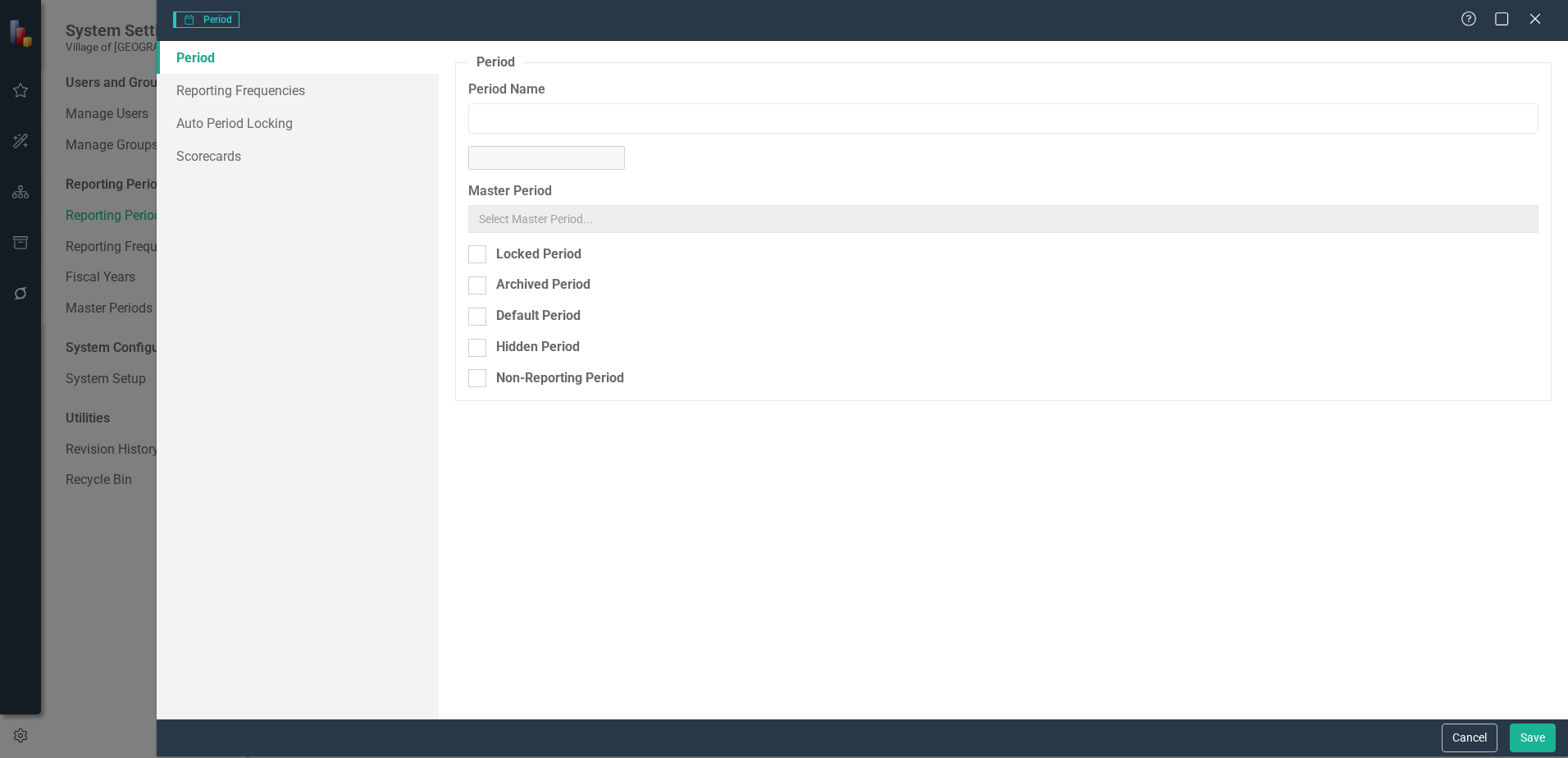
type input "Jul-18"
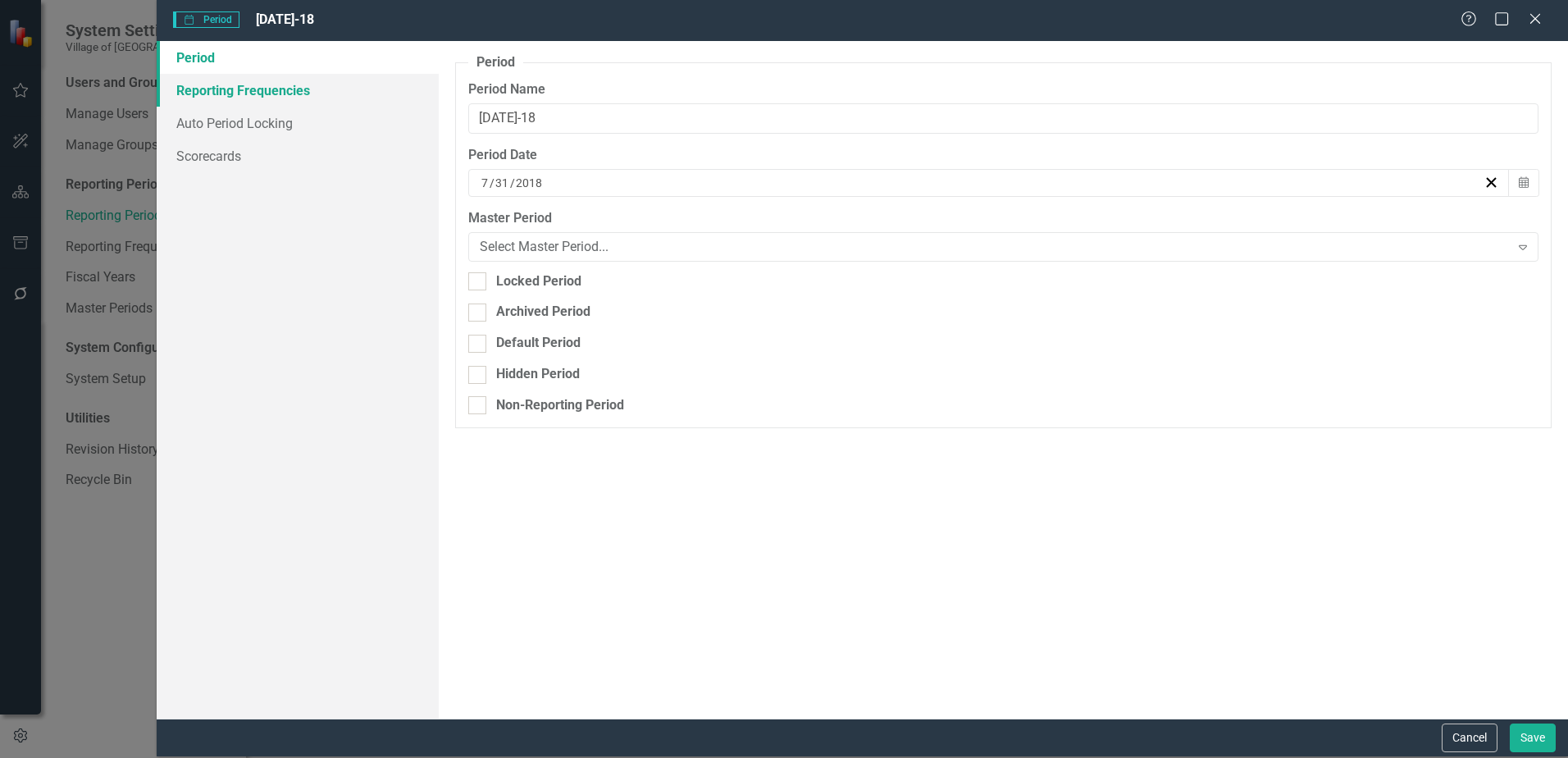
click at [245, 91] on link "Reporting Frequencies" at bounding box center [297, 90] width 282 height 33
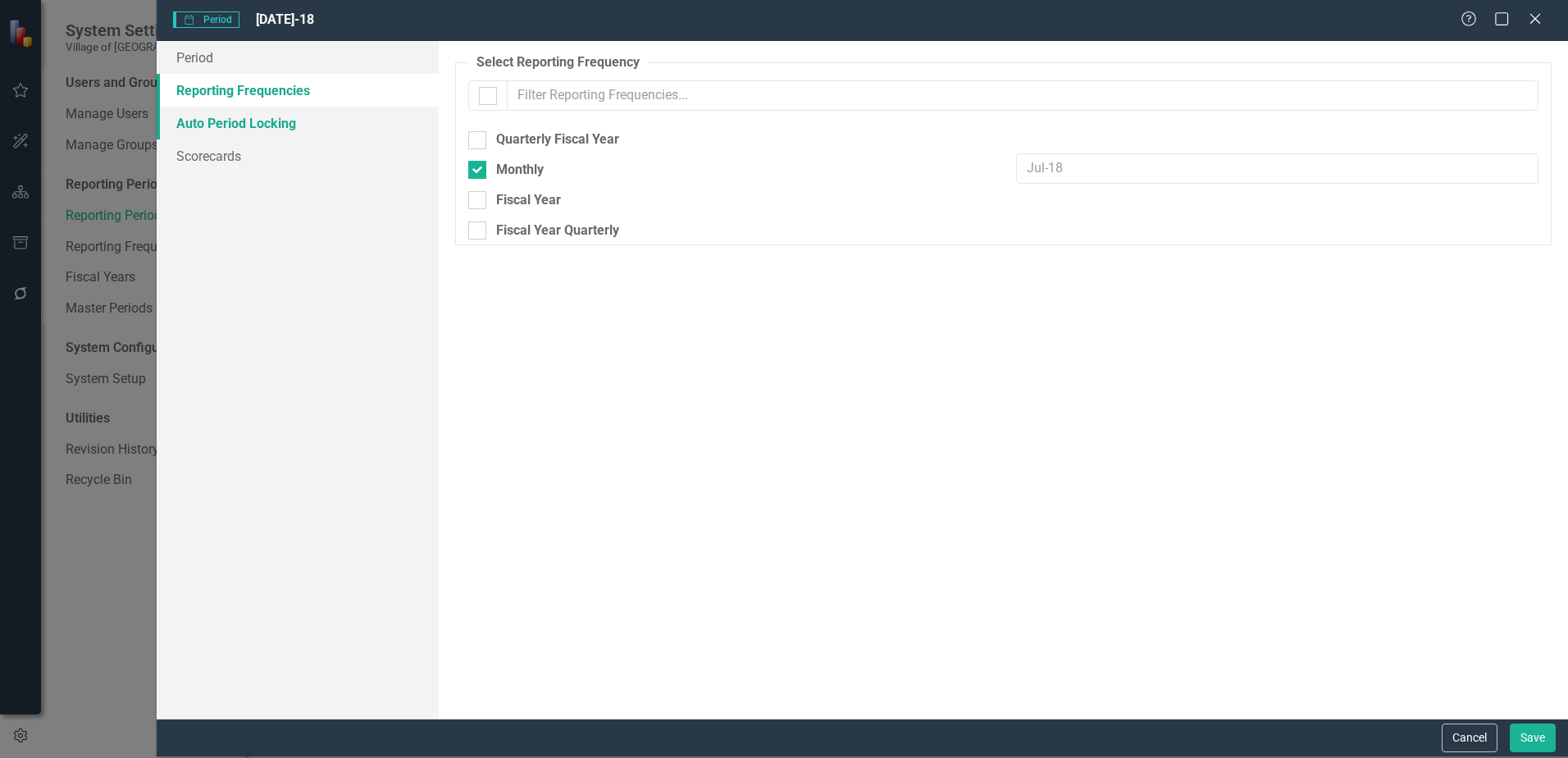
click at [243, 125] on link "Auto Period Locking" at bounding box center [297, 123] width 282 height 33
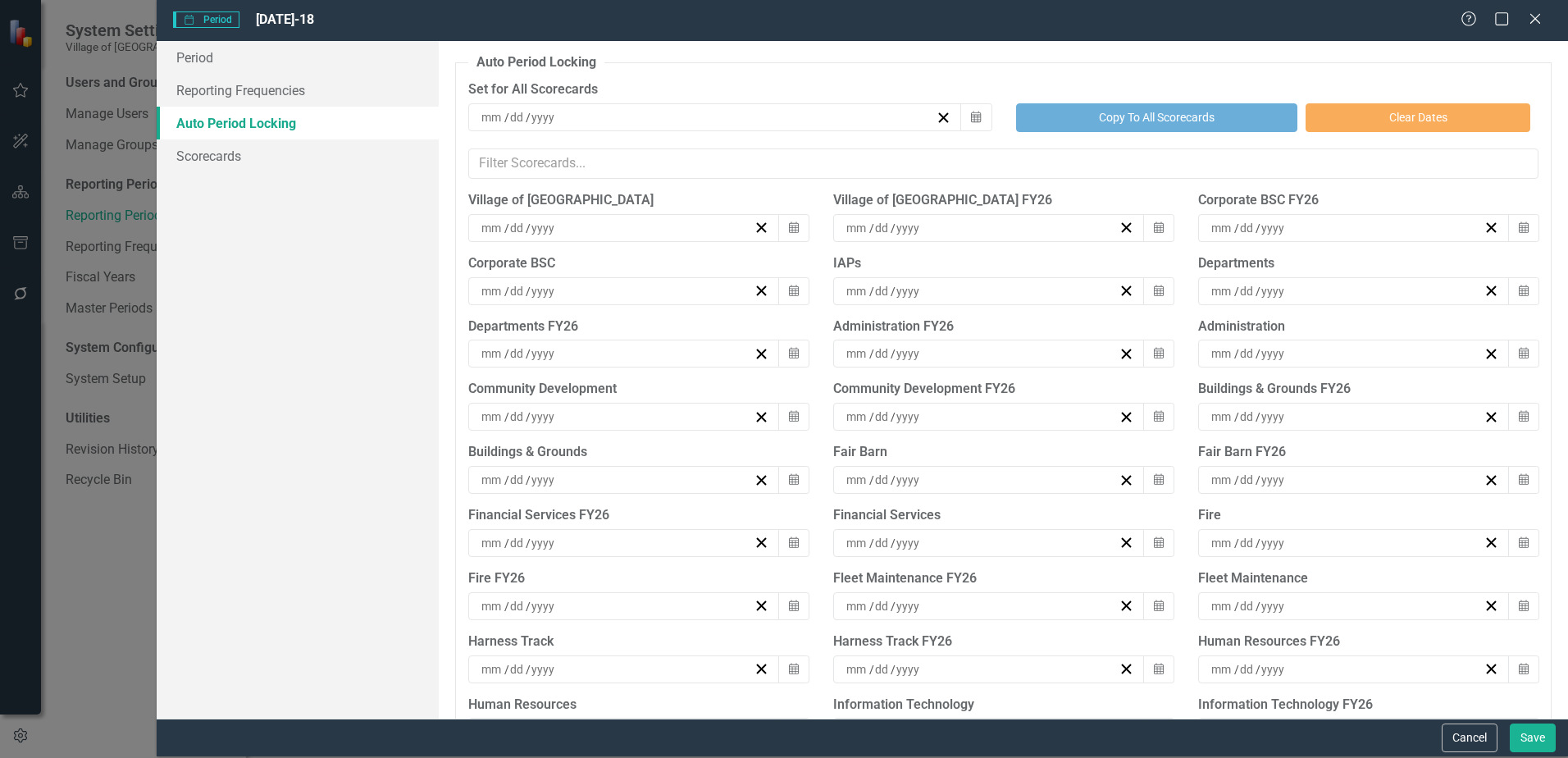
click at [1455, 739] on button "Cancel" at bounding box center [1470, 738] width 56 height 29
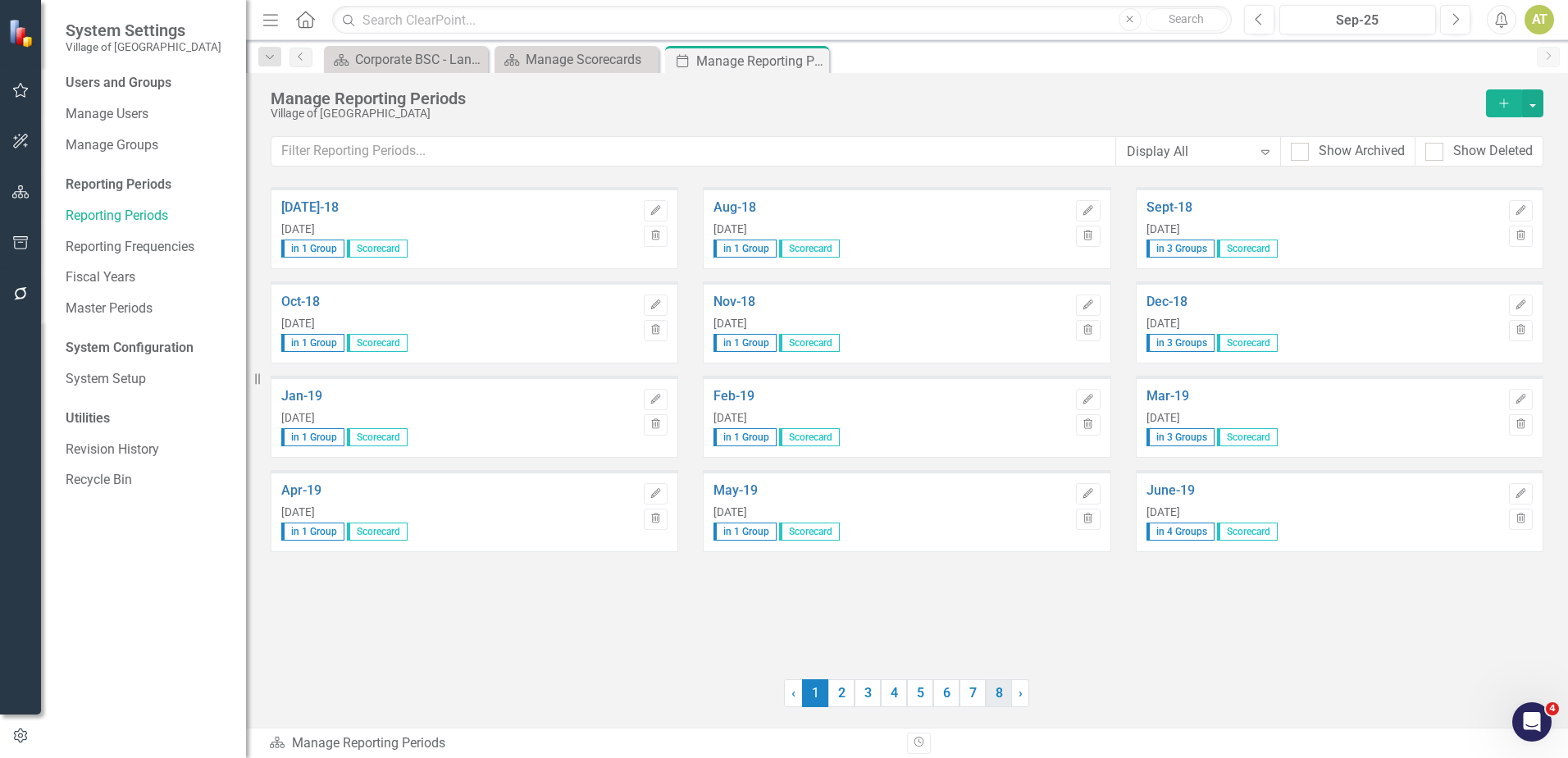
click at [990, 695] on link "8" at bounding box center [999, 693] width 26 height 28
click at [970, 690] on link "7" at bounding box center [972, 693] width 26 height 28
click at [991, 692] on link "8" at bounding box center [999, 693] width 26 height 28
click at [1088, 214] on icon "Edit" at bounding box center [1088, 211] width 13 height 10
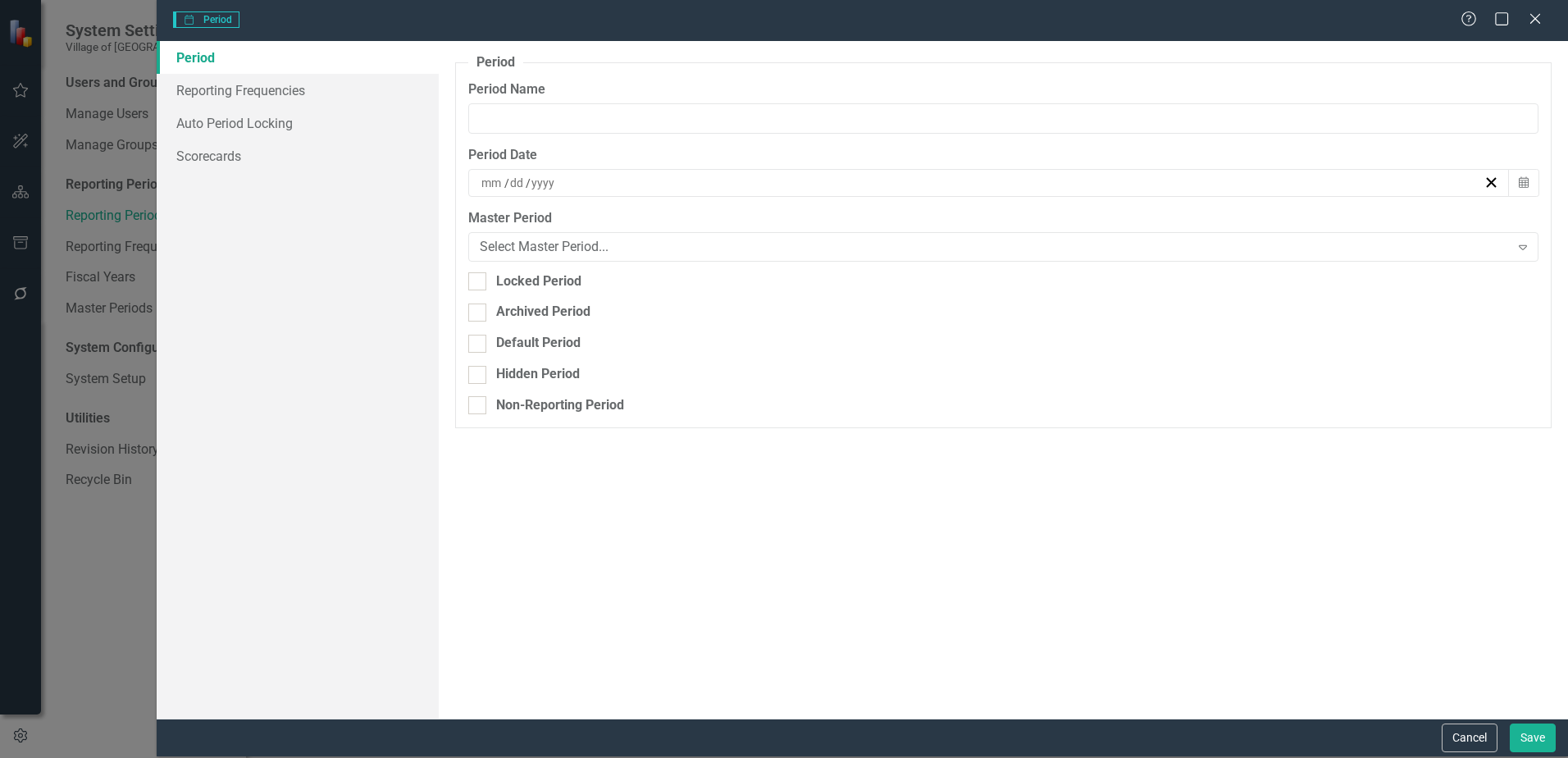
type input "Aug-25"
type input "8"
type input "31"
type input "2025"
click at [213, 127] on link "Auto Period Locking" at bounding box center [297, 123] width 282 height 33
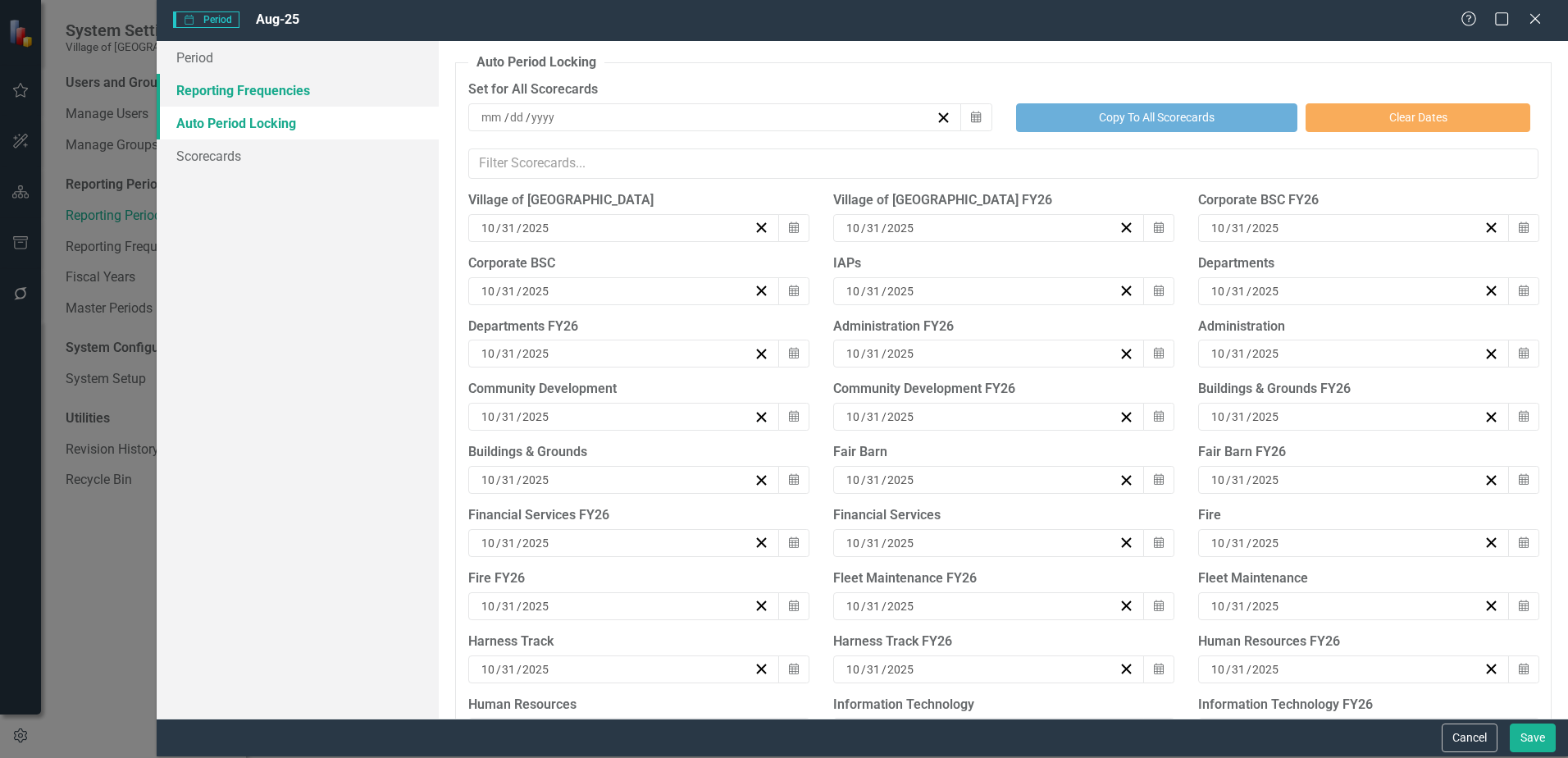
click at [223, 92] on link "Reporting Frequencies" at bounding box center [297, 90] width 282 height 33
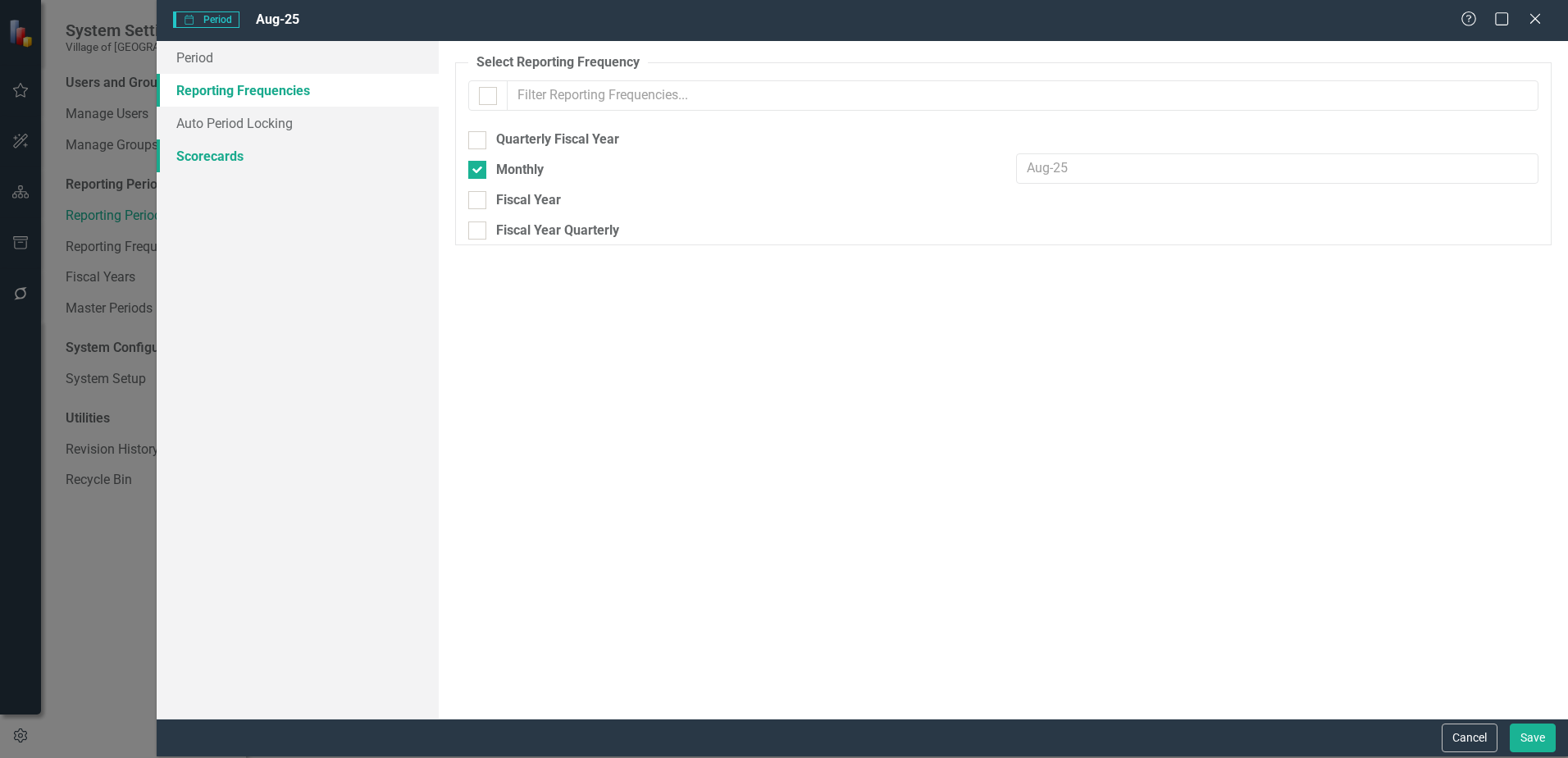
click at [224, 157] on link "Scorecards" at bounding box center [297, 156] width 282 height 33
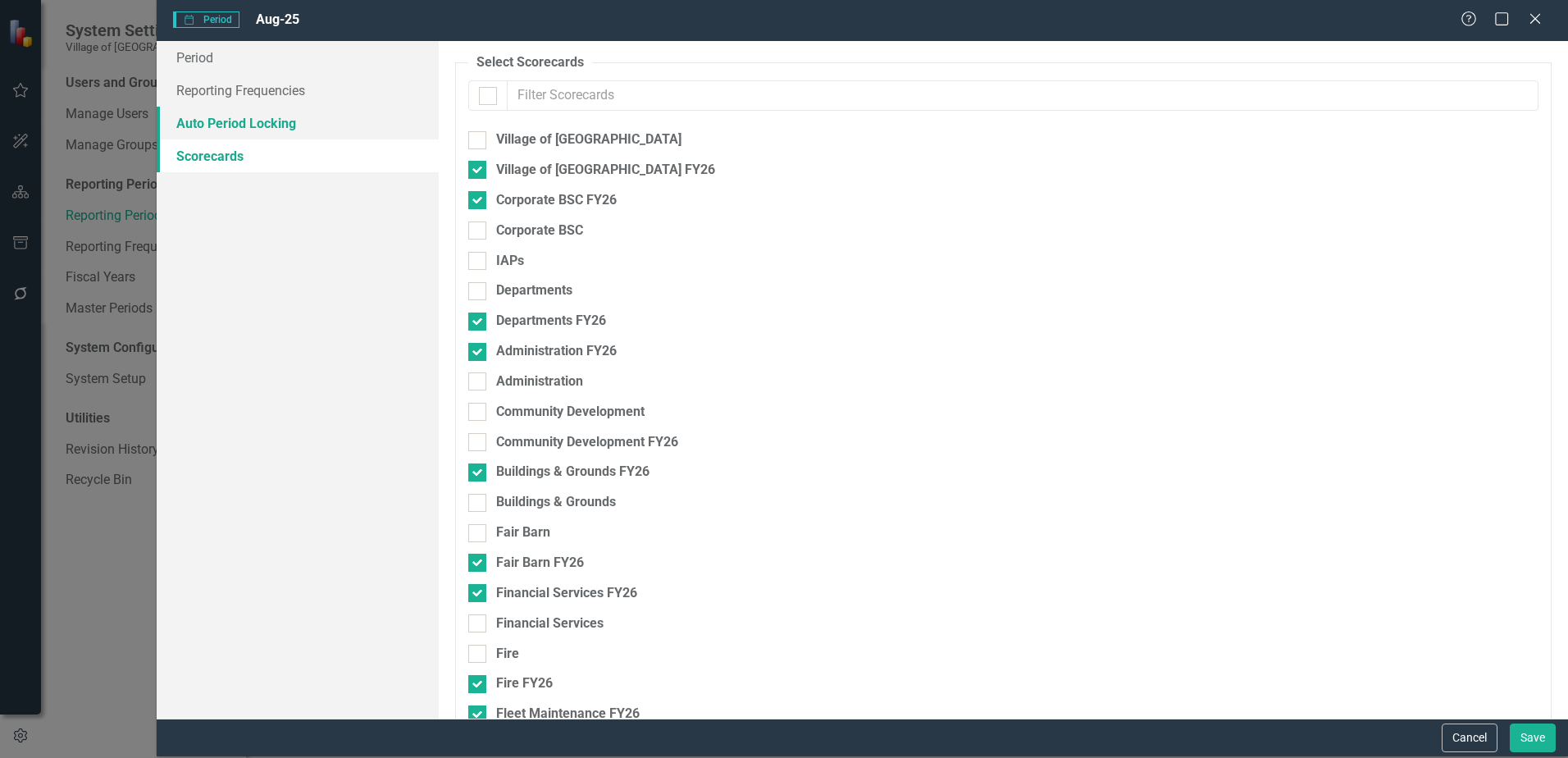
click at [226, 115] on link "Auto Period Locking" at bounding box center [297, 123] width 282 height 33
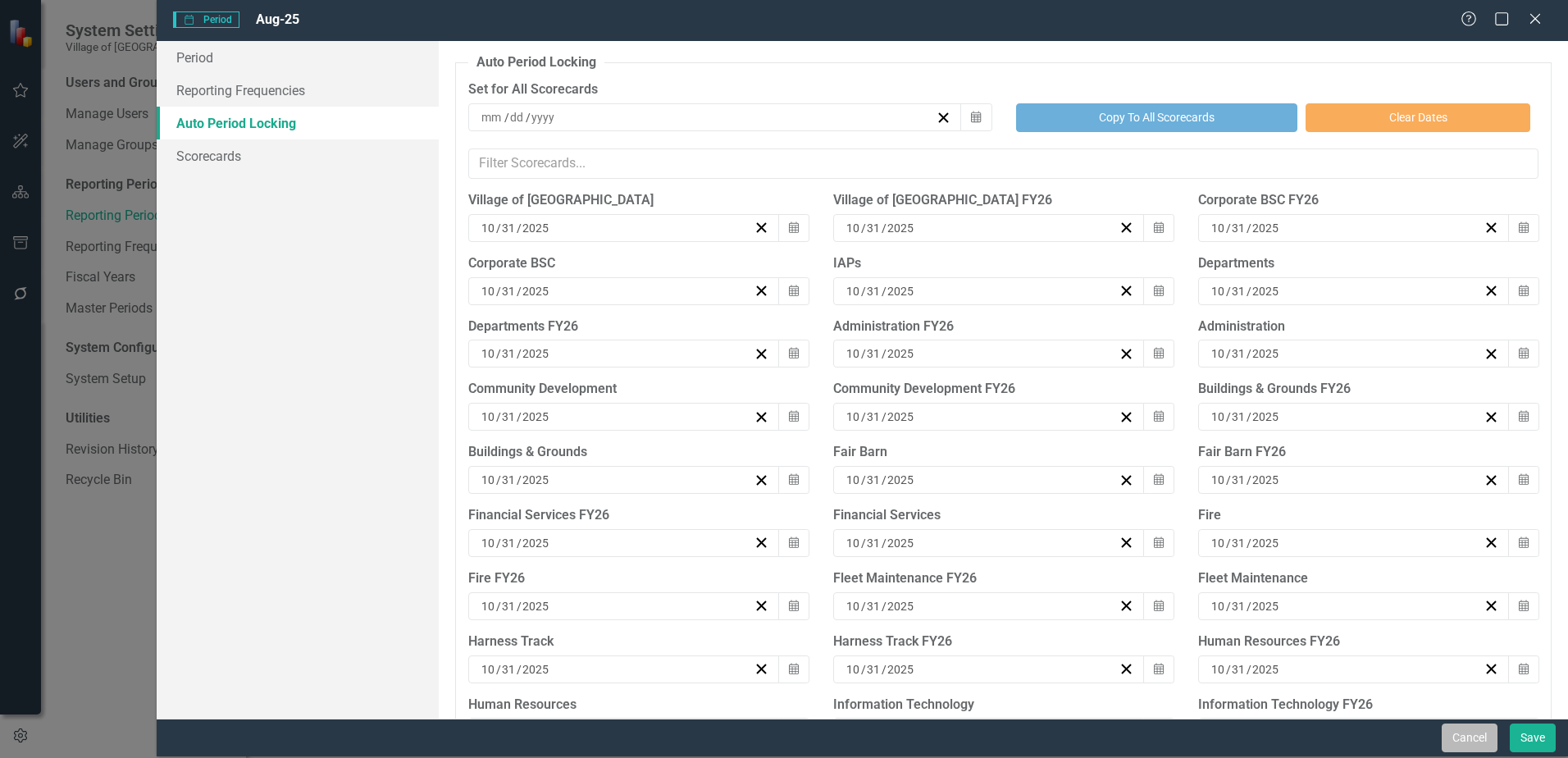
click at [1455, 731] on button "Cancel" at bounding box center [1470, 738] width 56 height 29
